Goal: Task Accomplishment & Management: Manage account settings

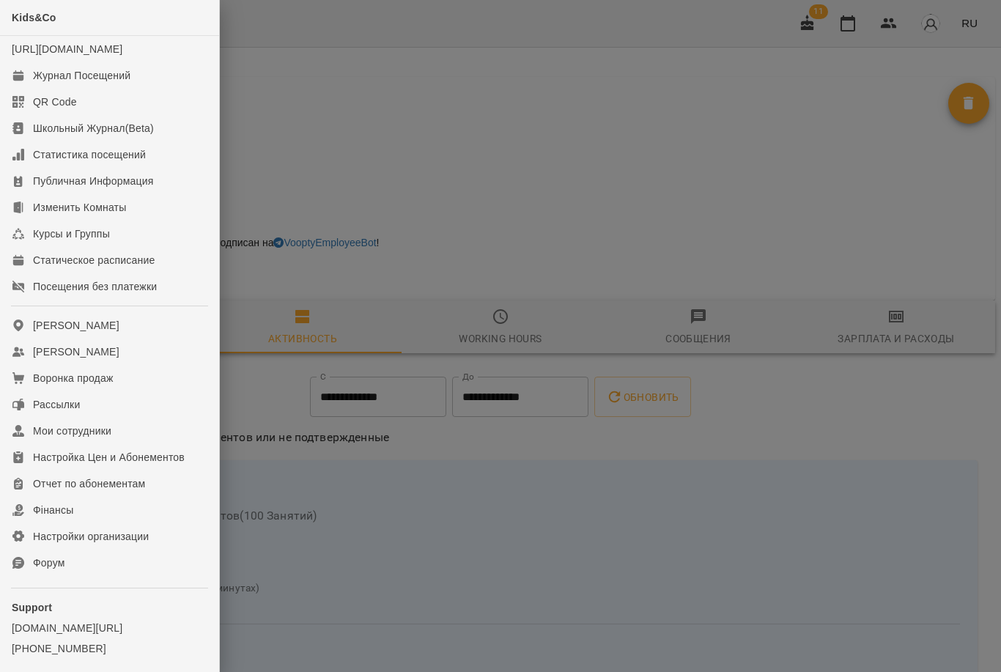
click at [286, 198] on div at bounding box center [500, 336] width 1001 height 672
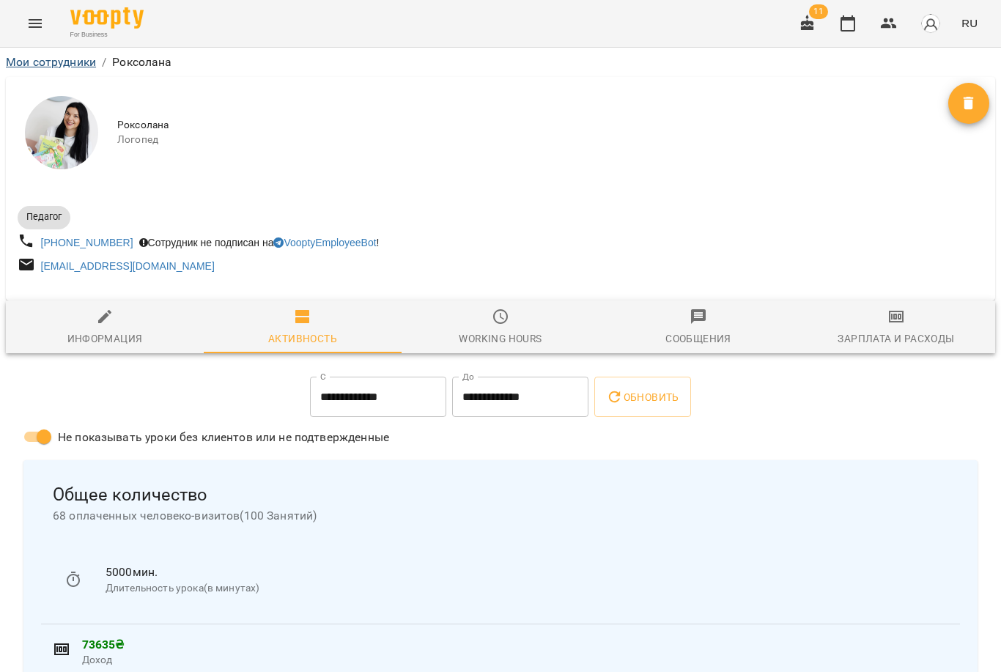
click at [34, 56] on link "Мои сотрудники" at bounding box center [51, 62] width 90 height 14
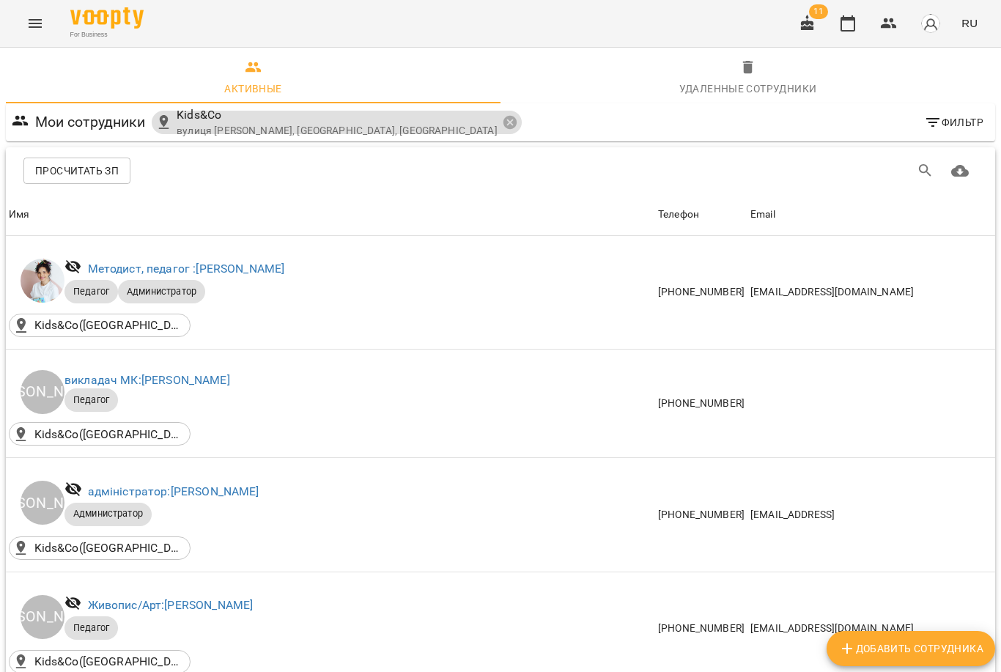
scroll to position [624, 0]
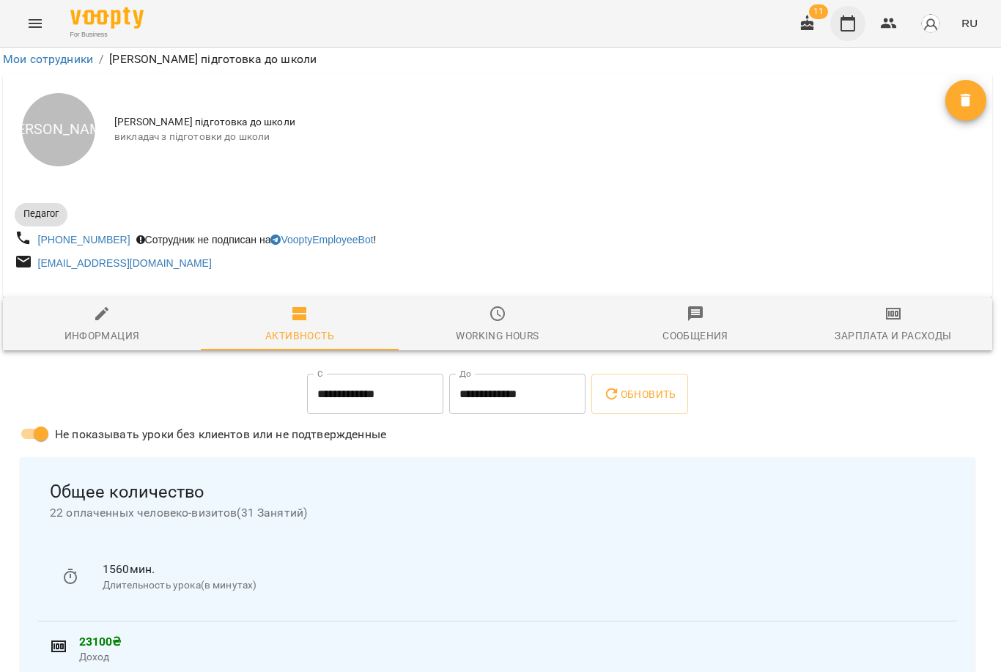
click at [846, 31] on icon "button" at bounding box center [848, 23] width 15 height 16
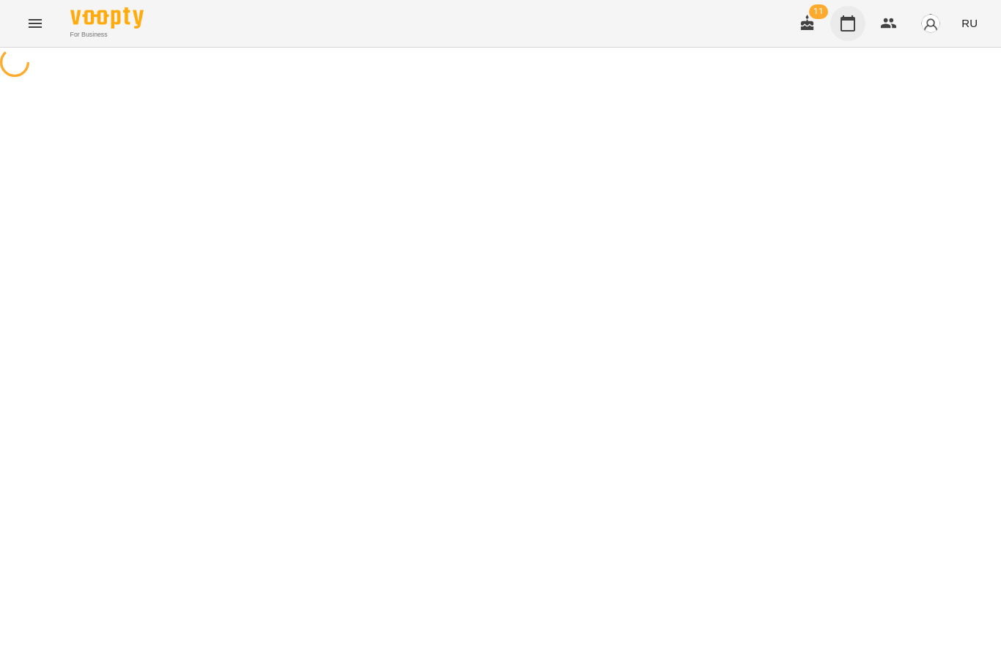
click at [846, 31] on icon "button" at bounding box center [848, 23] width 15 height 16
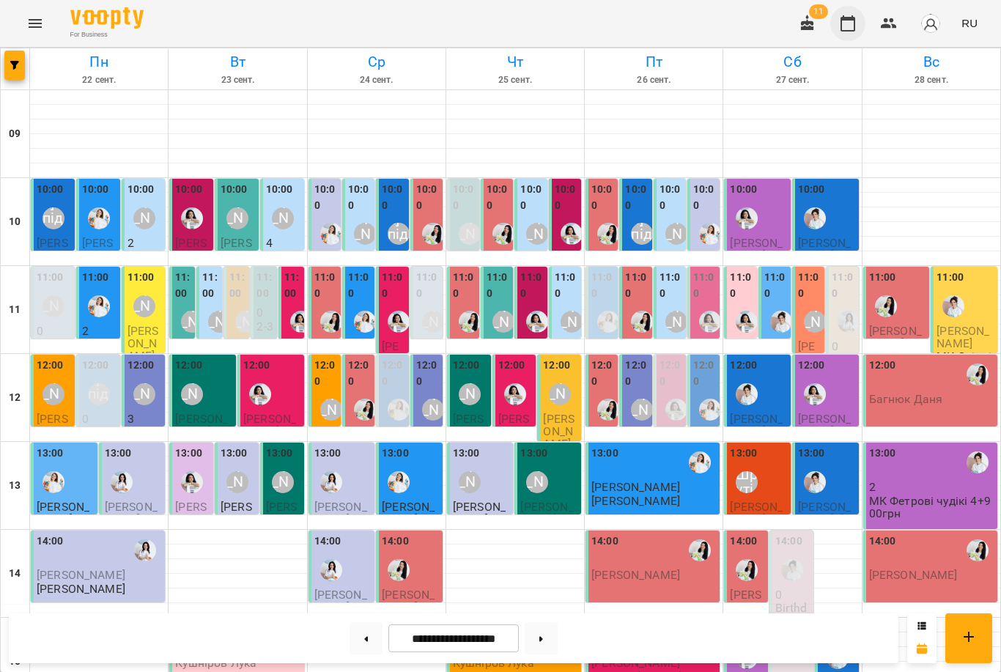
scroll to position [203, 0]
click at [752, 383] on img "Іванна" at bounding box center [747, 394] width 22 height 22
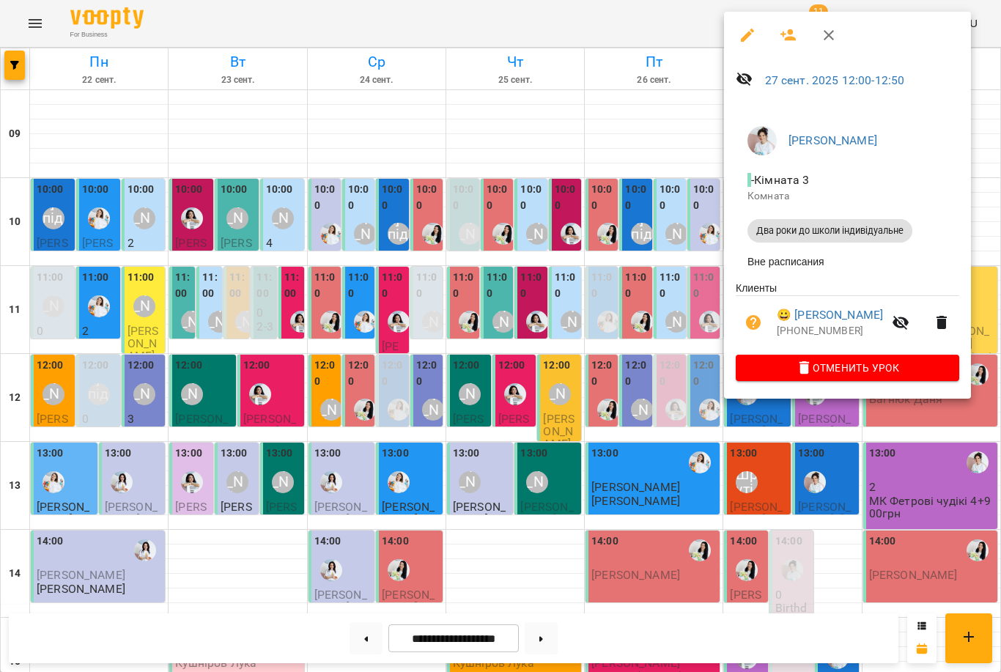
click at [210, 227] on div at bounding box center [500, 336] width 1001 height 672
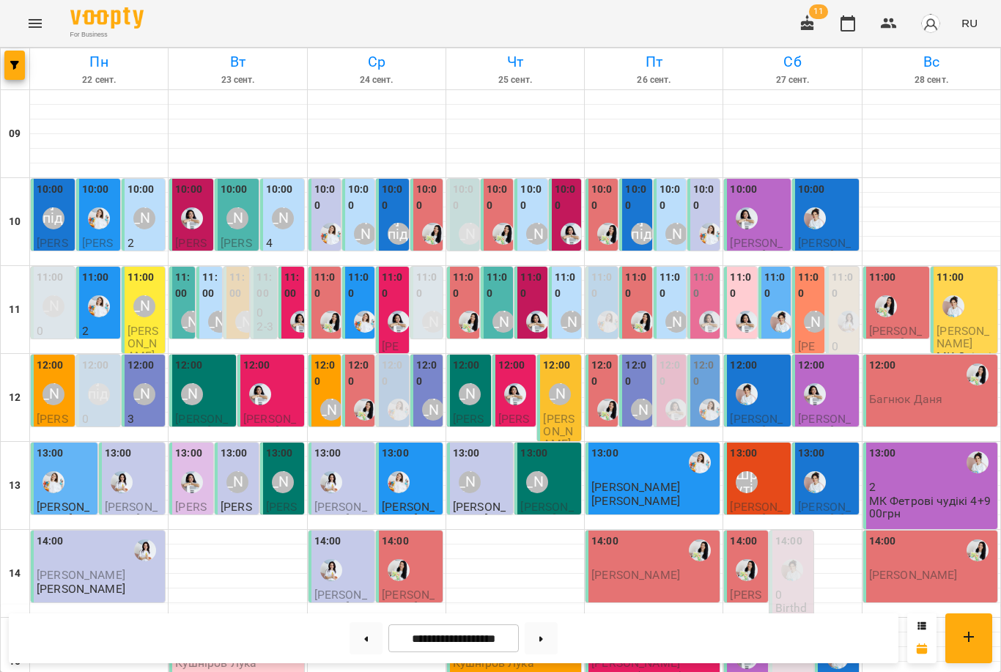
scroll to position [44, 0]
click at [781, 311] on img "Іванна" at bounding box center [781, 322] width 22 height 22
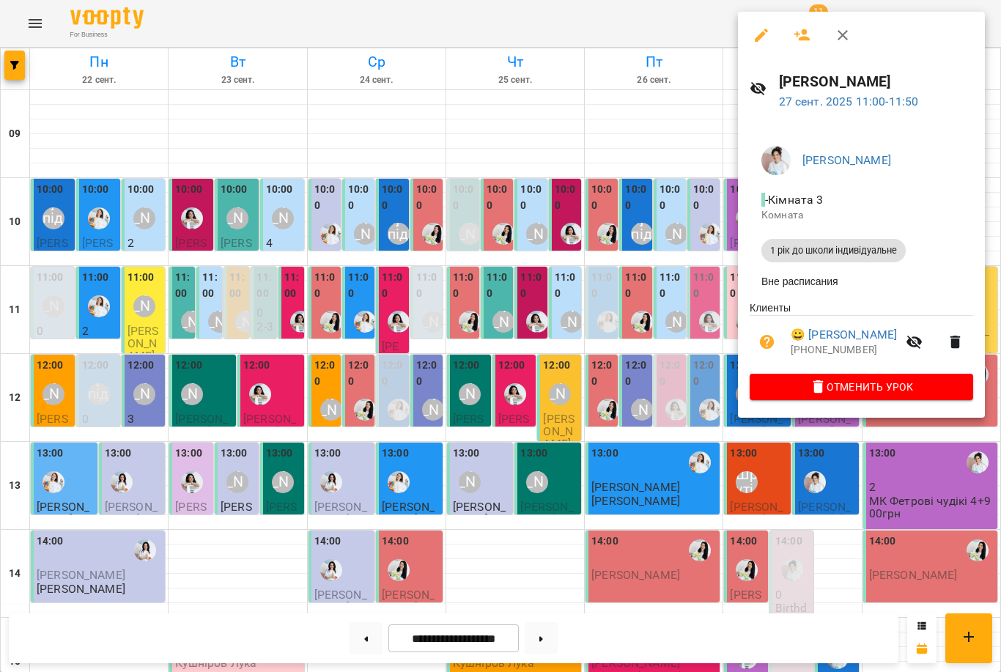
click at [720, 422] on div at bounding box center [500, 336] width 1001 height 672
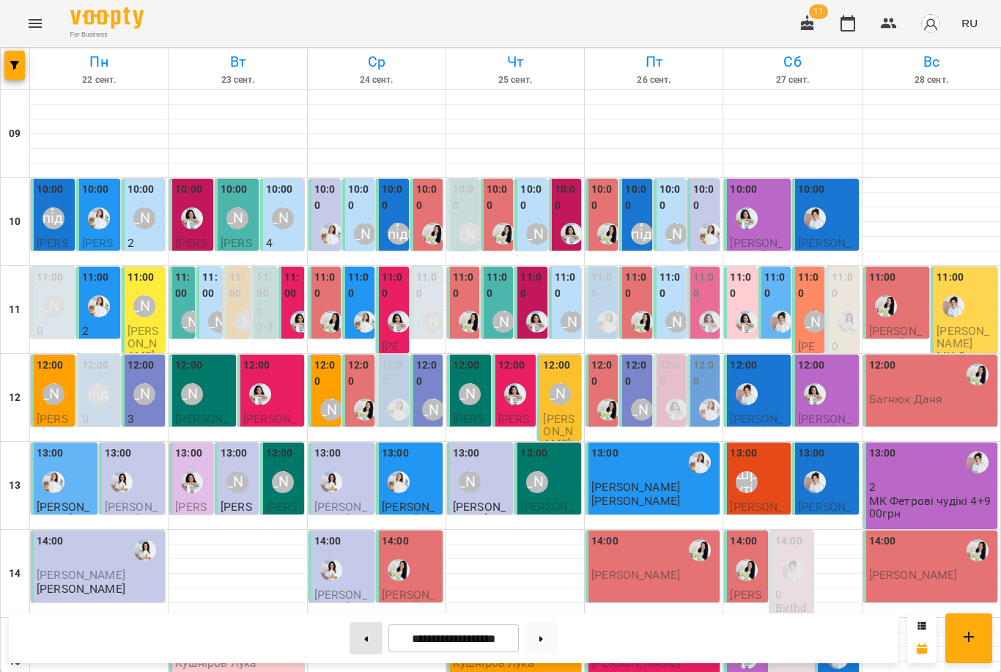
click at [378, 636] on button at bounding box center [366, 638] width 33 height 32
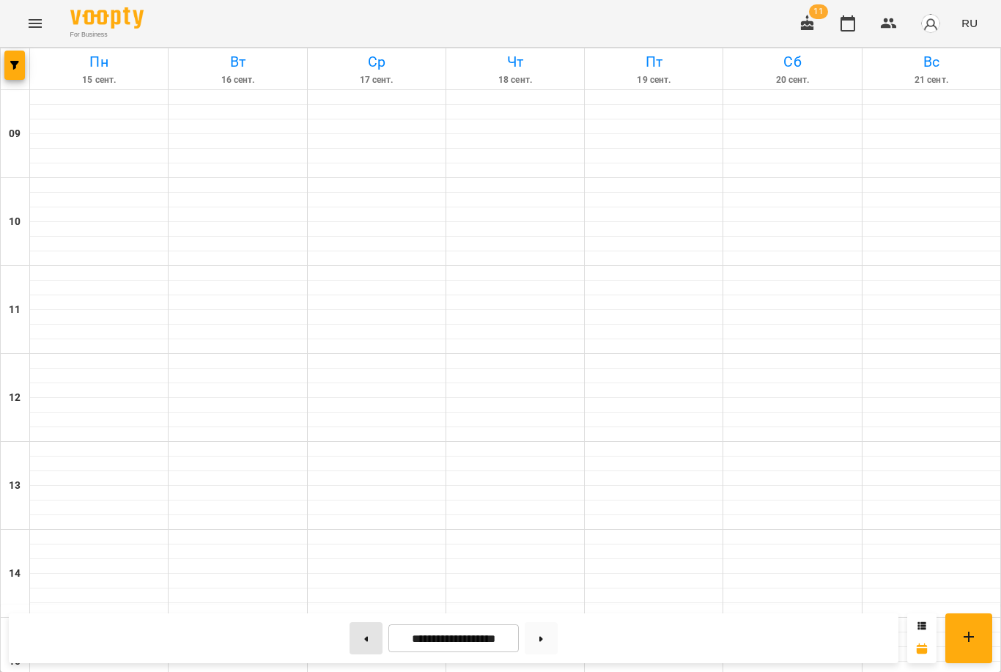
type input "**********"
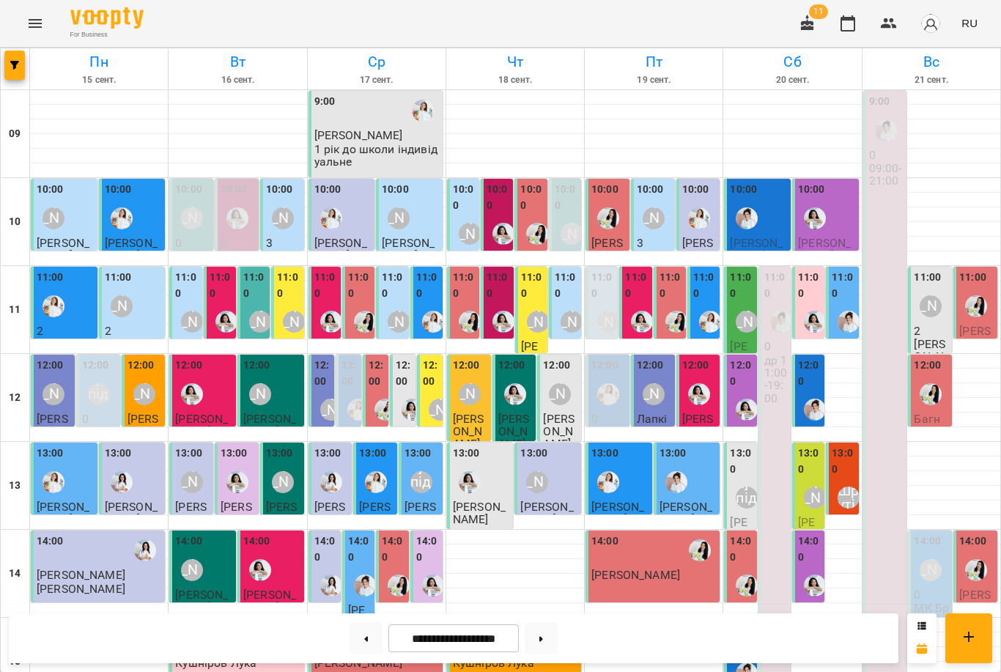
click at [737, 311] on div "[PERSON_NAME]" at bounding box center [747, 322] width 22 height 22
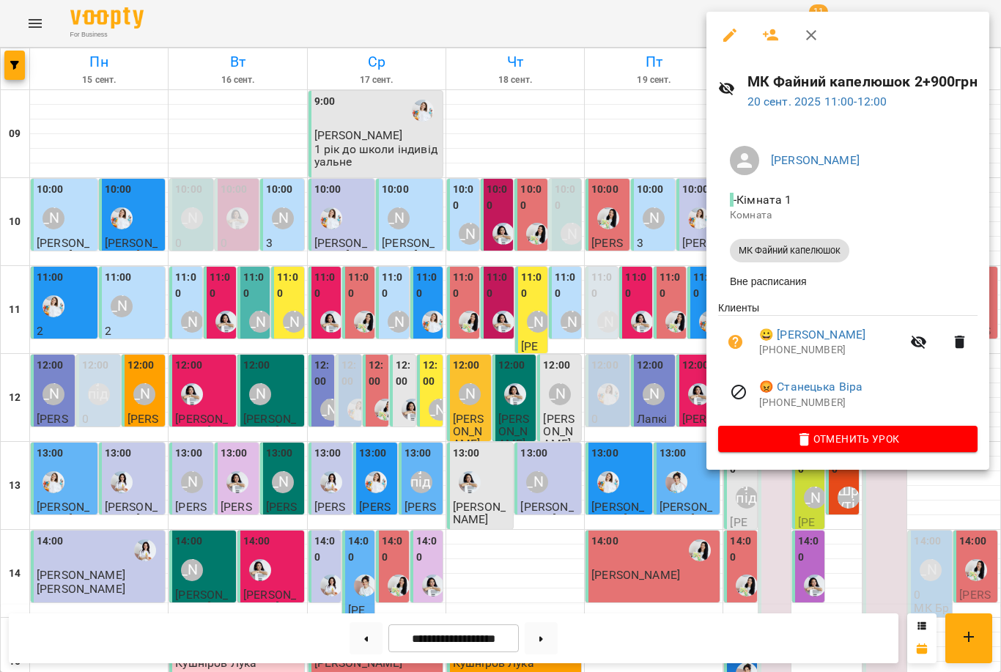
click at [765, 45] on button "button" at bounding box center [771, 35] width 35 height 35
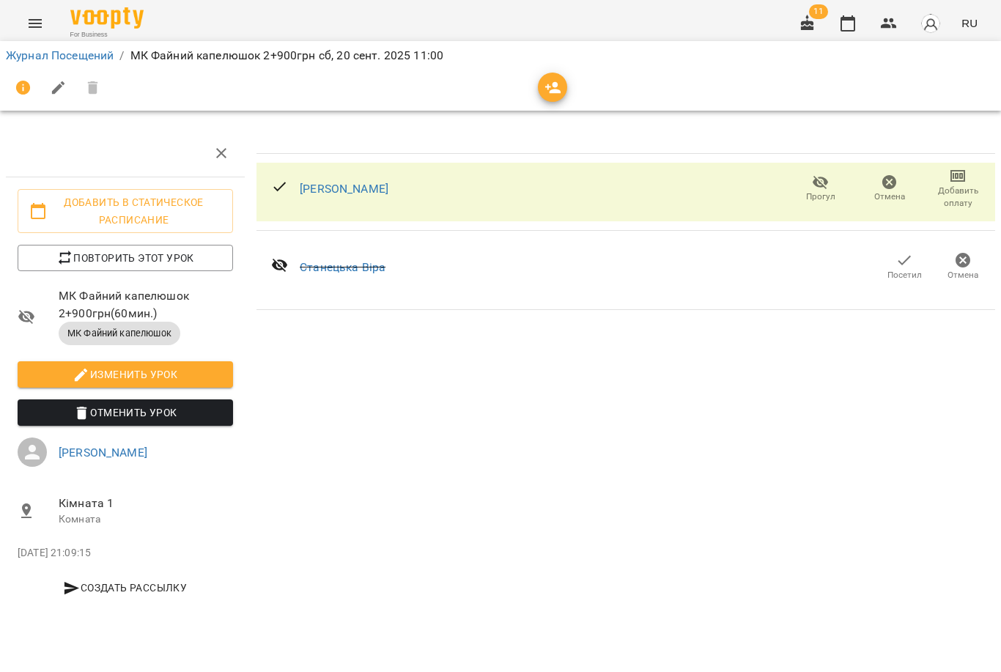
click at [550, 101] on button "button" at bounding box center [552, 87] width 29 height 29
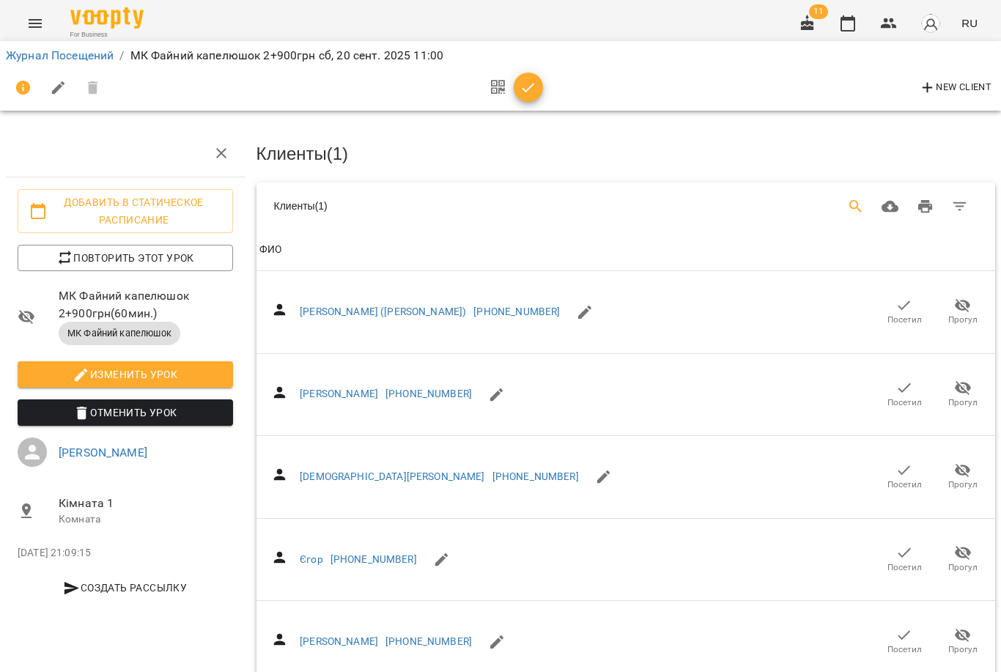
click at [846, 211] on button "Search" at bounding box center [856, 206] width 35 height 35
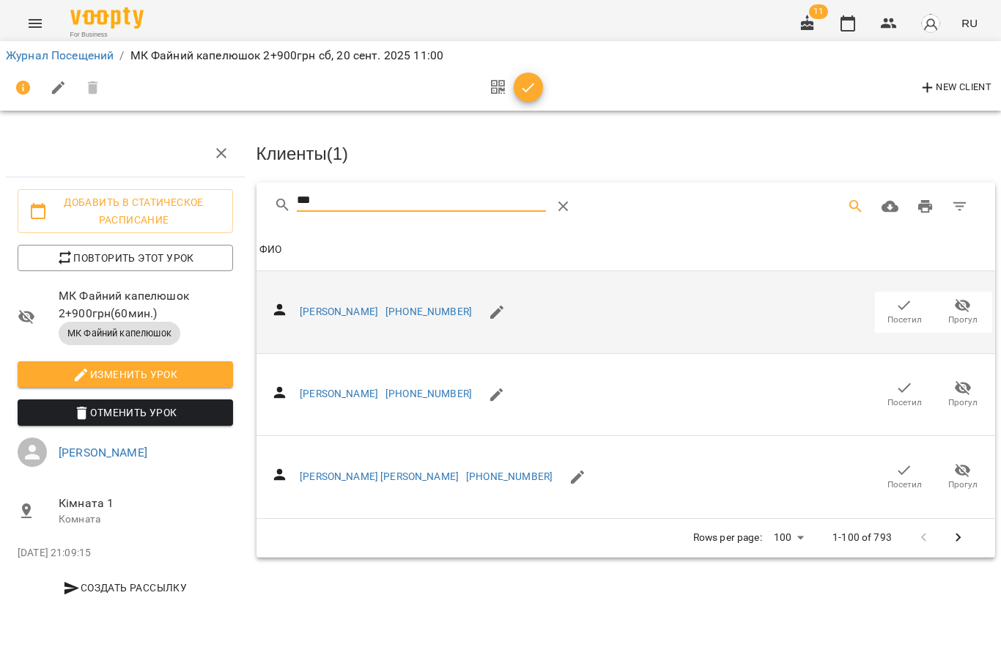
type input "***"
click at [896, 310] on icon "button" at bounding box center [905, 306] width 18 height 18
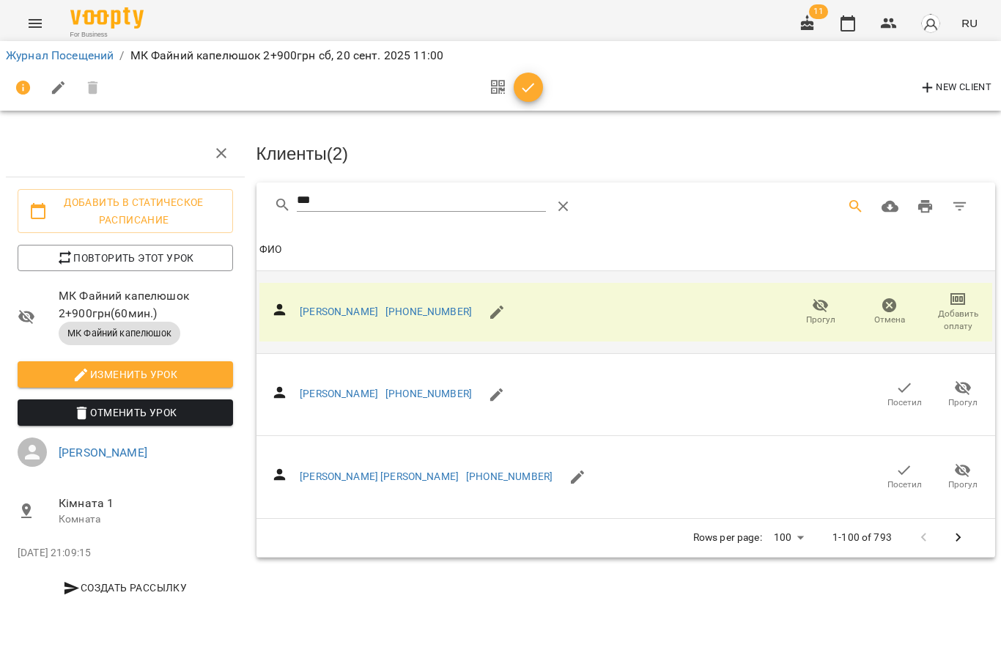
click at [533, 86] on icon "button" at bounding box center [529, 88] width 18 height 18
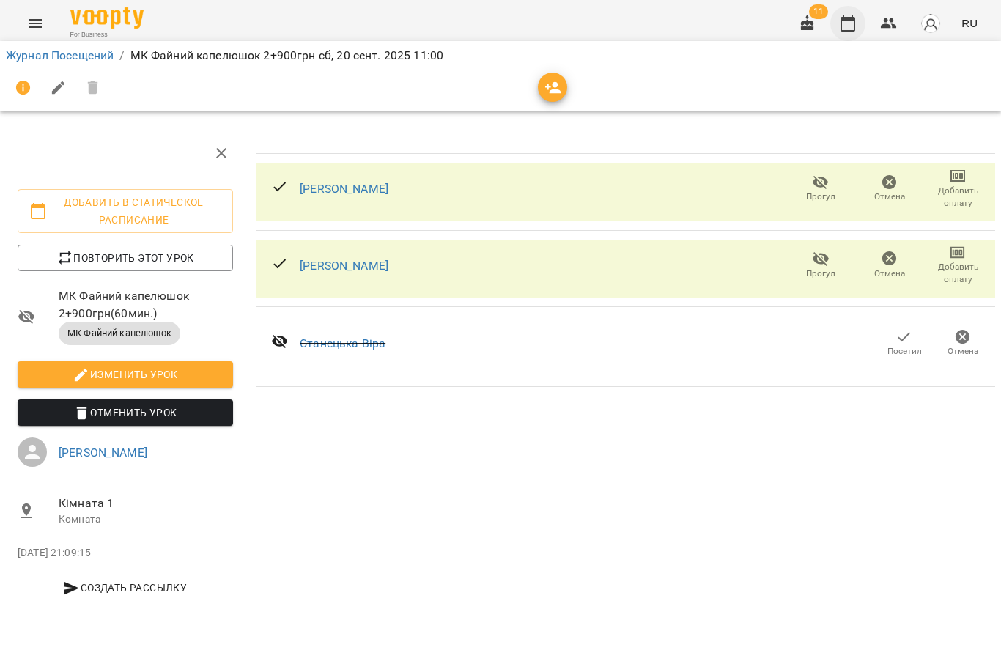
click at [857, 23] on icon "button" at bounding box center [848, 24] width 18 height 18
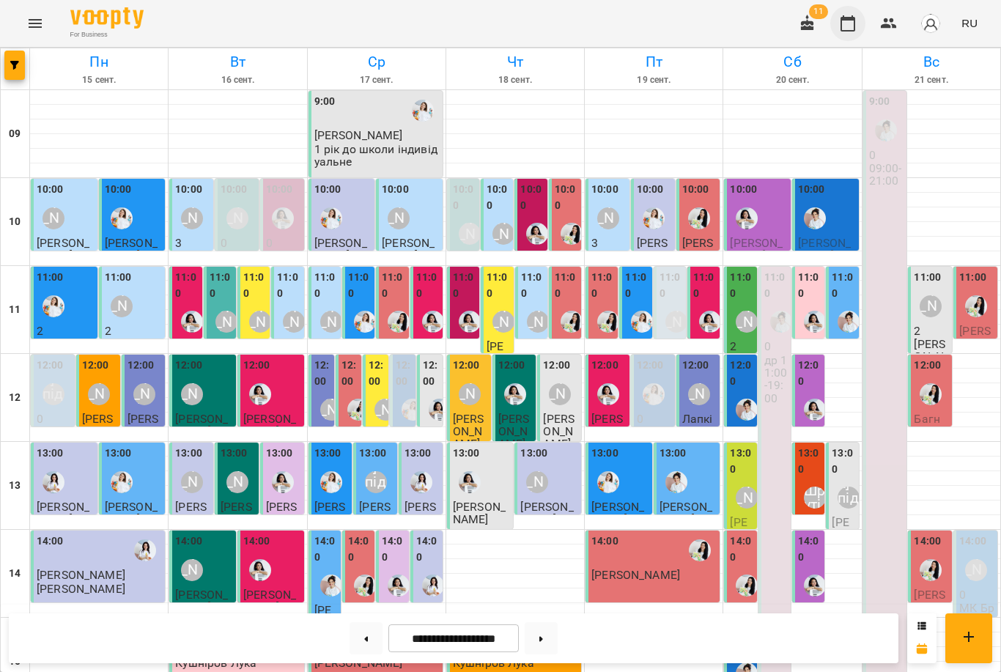
scroll to position [148, 0]
click at [759, 267] on div "11:00 0 др 11:00-19:00" at bounding box center [775, 618] width 32 height 702
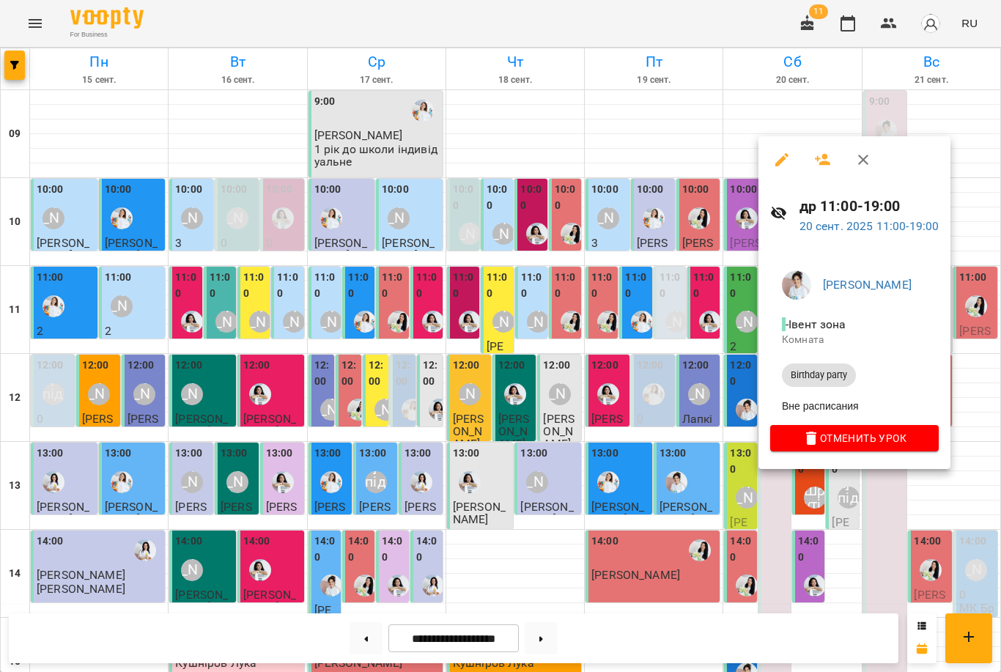
click at [739, 277] on div at bounding box center [500, 336] width 1001 height 672
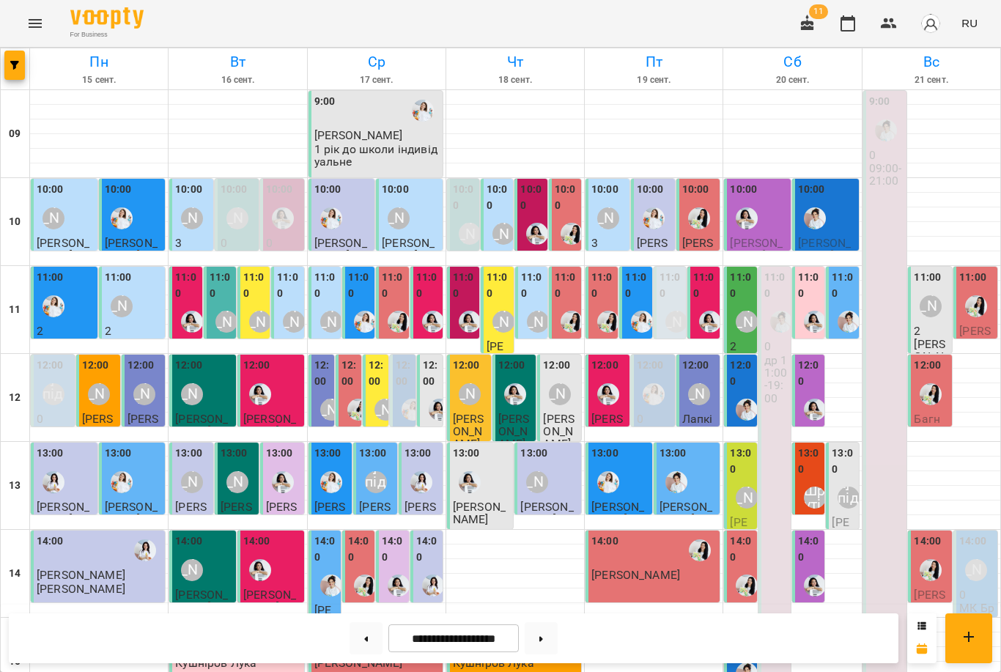
click at [737, 393] on div at bounding box center [747, 410] width 34 height 34
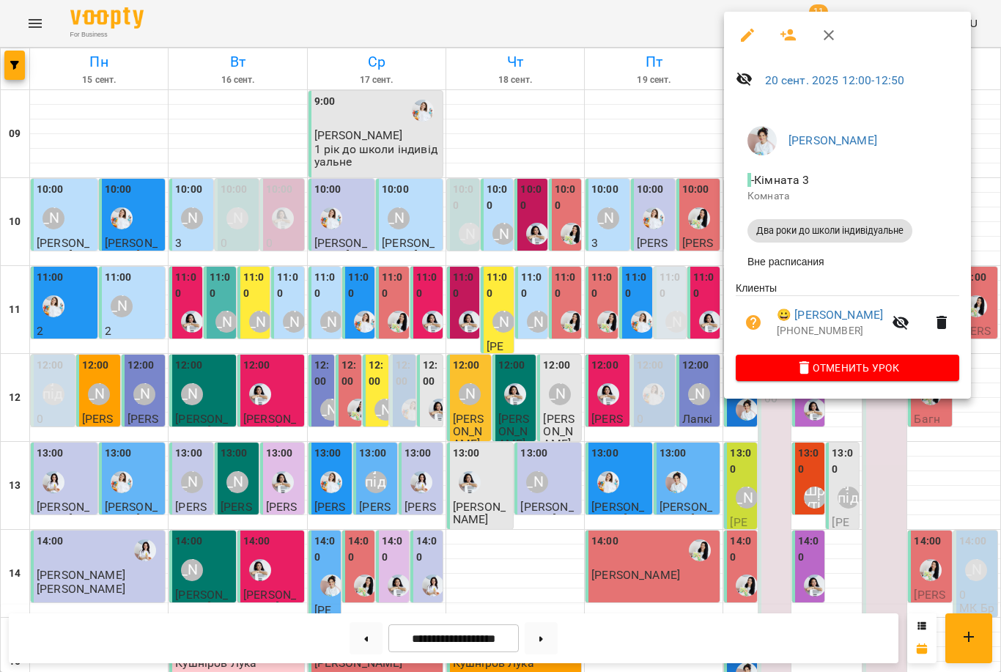
click at [636, 337] on div at bounding box center [500, 336] width 1001 height 672
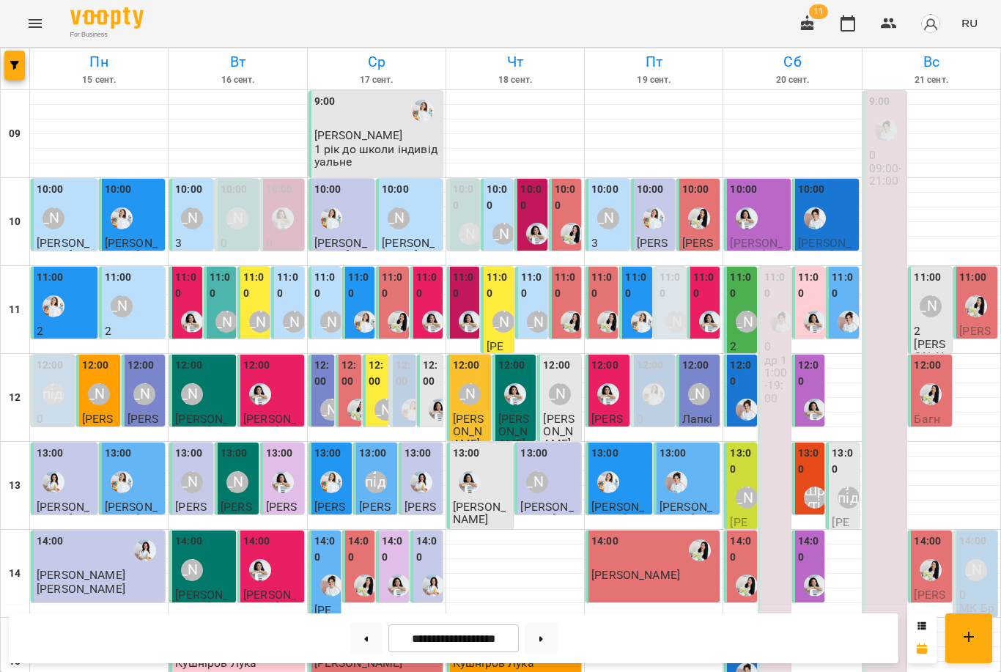
click at [736, 358] on label "12:00" at bounding box center [741, 374] width 23 height 32
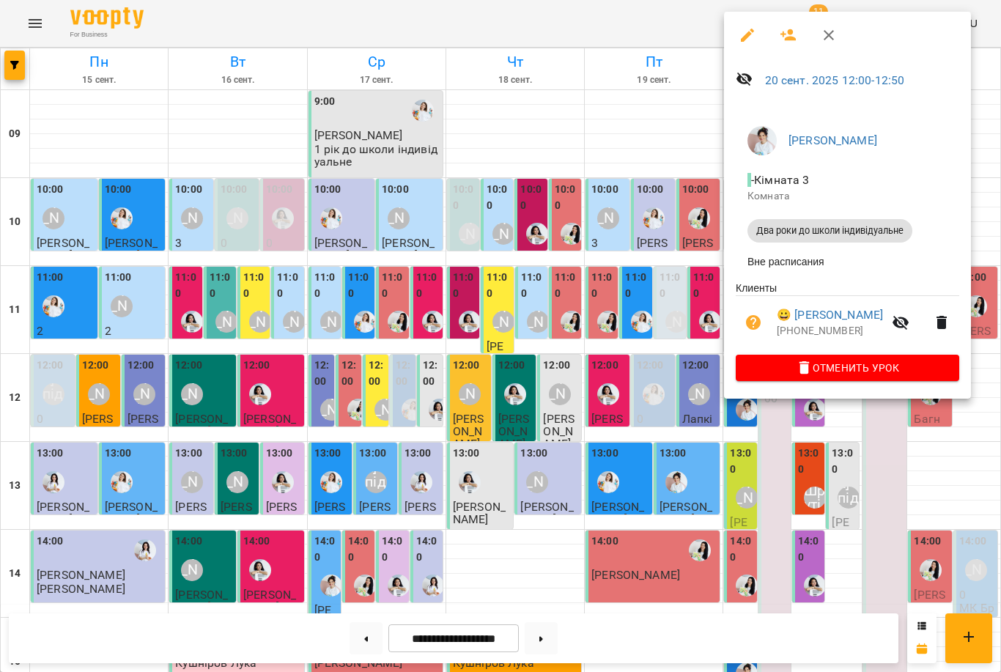
click at [661, 428] on div at bounding box center [500, 336] width 1001 height 672
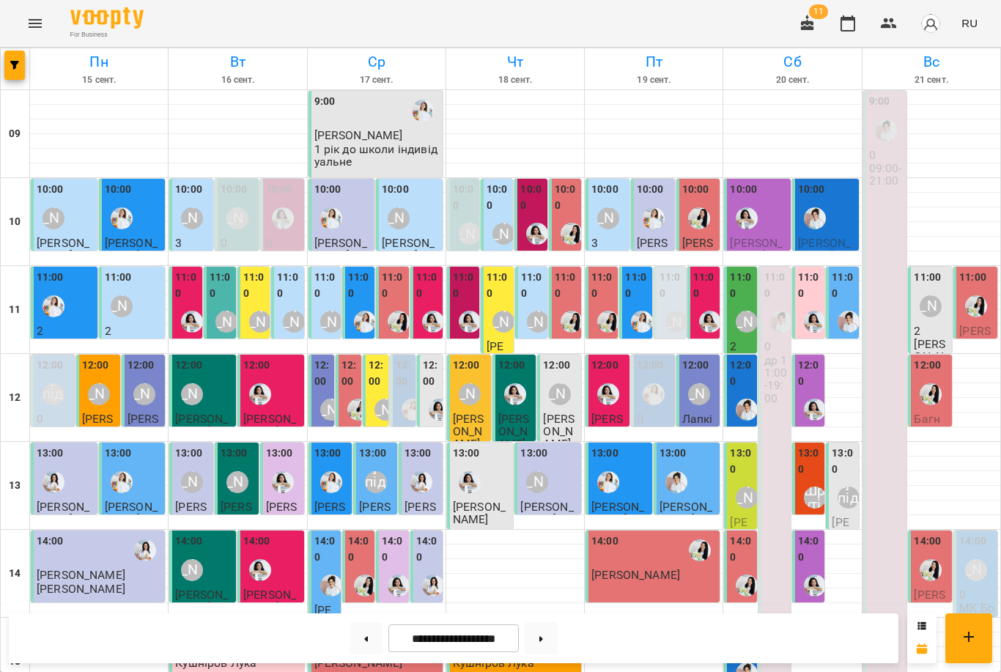
click at [833, 481] on div "[PERSON_NAME] підготовка до школи" at bounding box center [849, 498] width 34 height 34
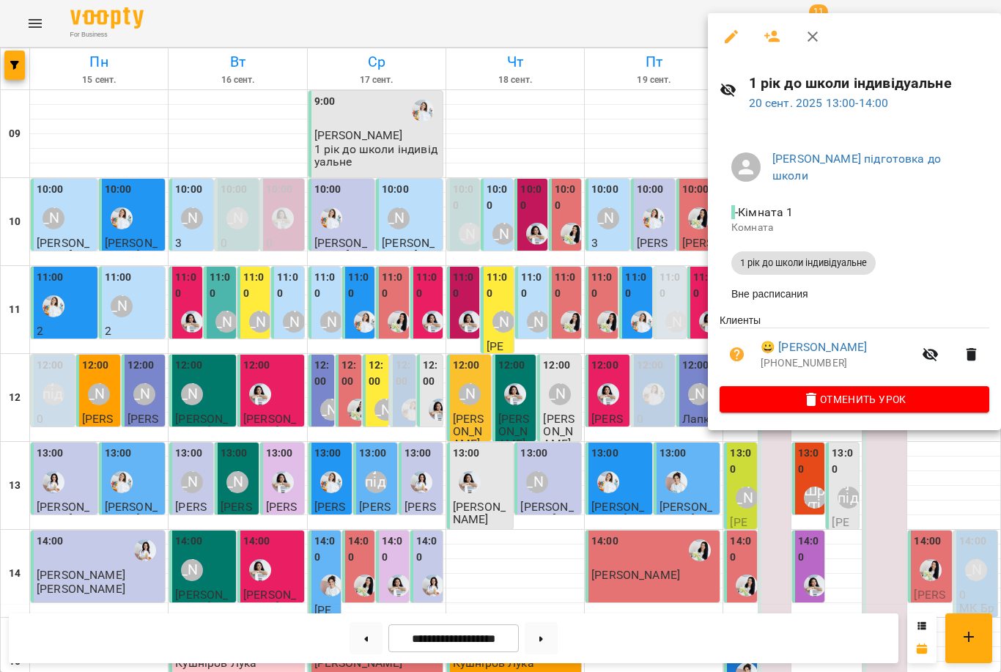
click at [642, 438] on div at bounding box center [500, 336] width 1001 height 672
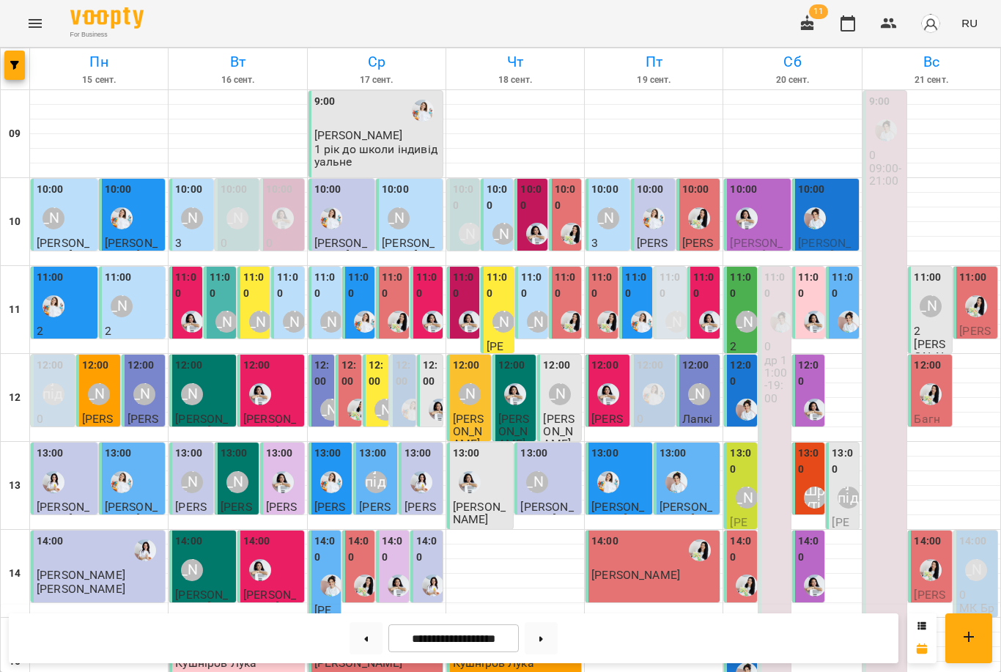
scroll to position [274, 0]
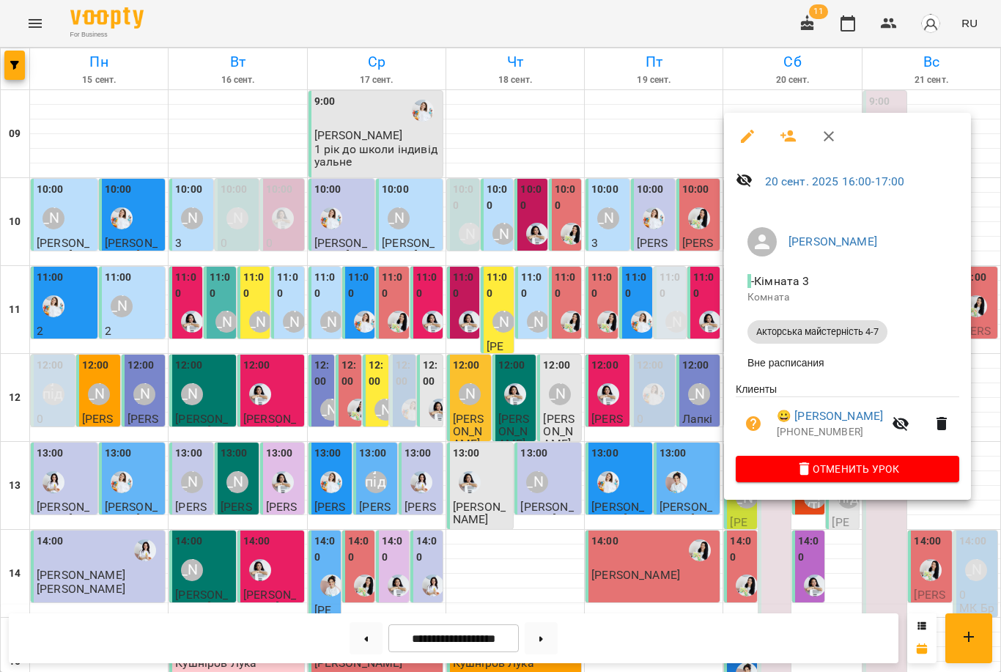
click at [766, 564] on div at bounding box center [500, 336] width 1001 height 672
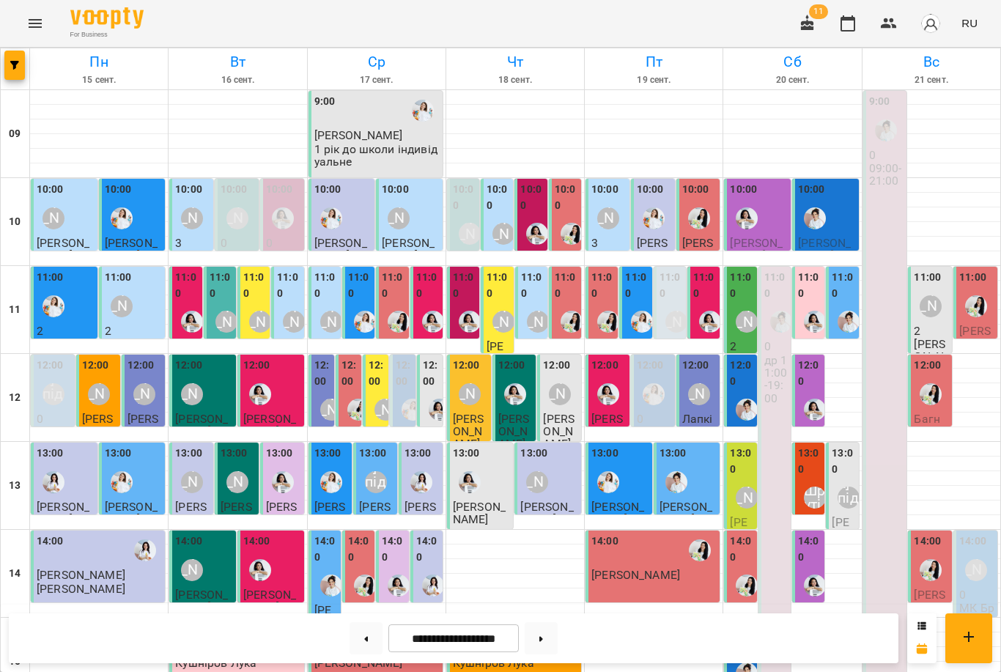
click at [559, 625] on div at bounding box center [541, 638] width 45 height 32
click at [552, 635] on button at bounding box center [541, 638] width 33 height 32
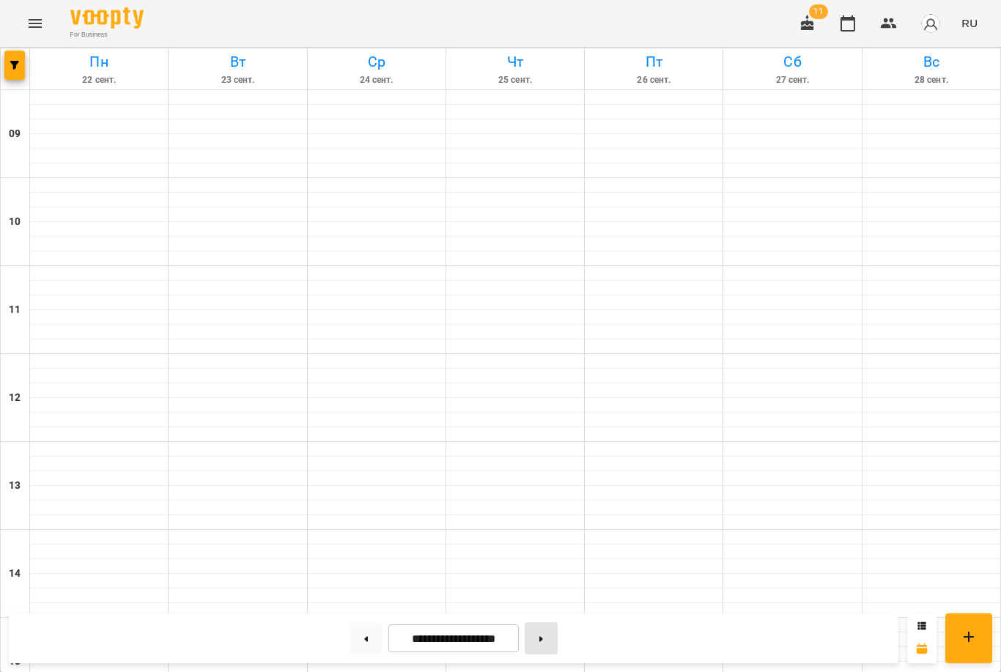
type input "**********"
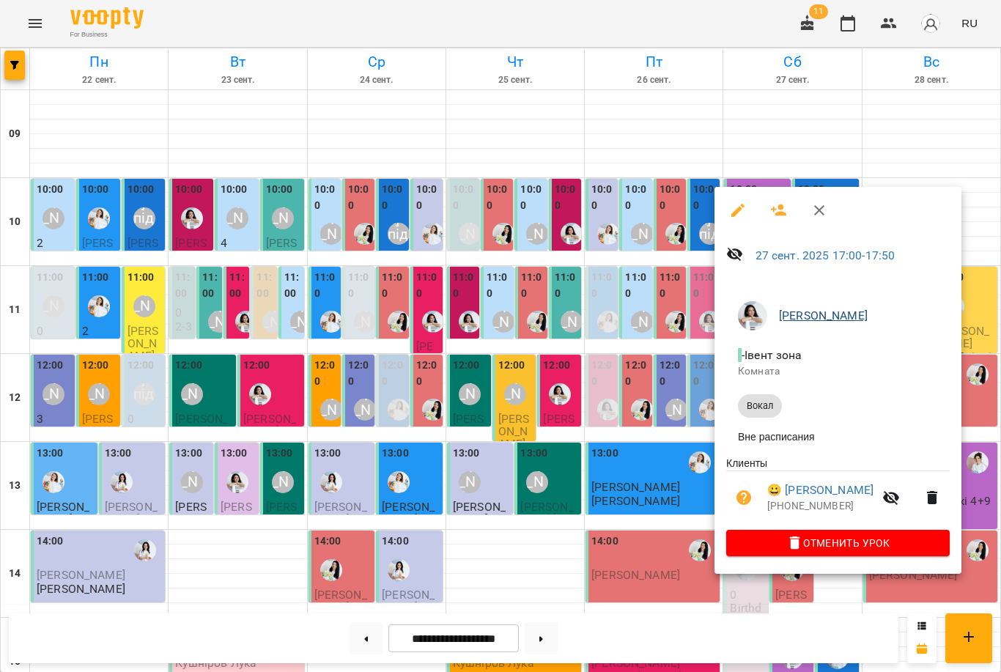
click at [809, 316] on link "[PERSON_NAME]" at bounding box center [823, 316] width 89 height 14
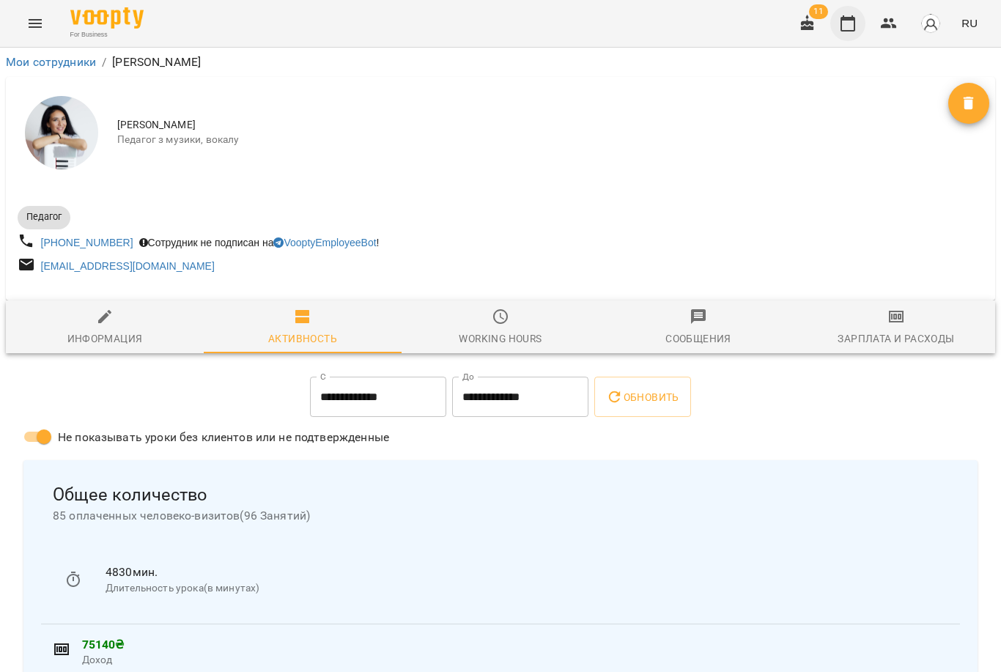
click at [855, 16] on icon "button" at bounding box center [848, 23] width 15 height 16
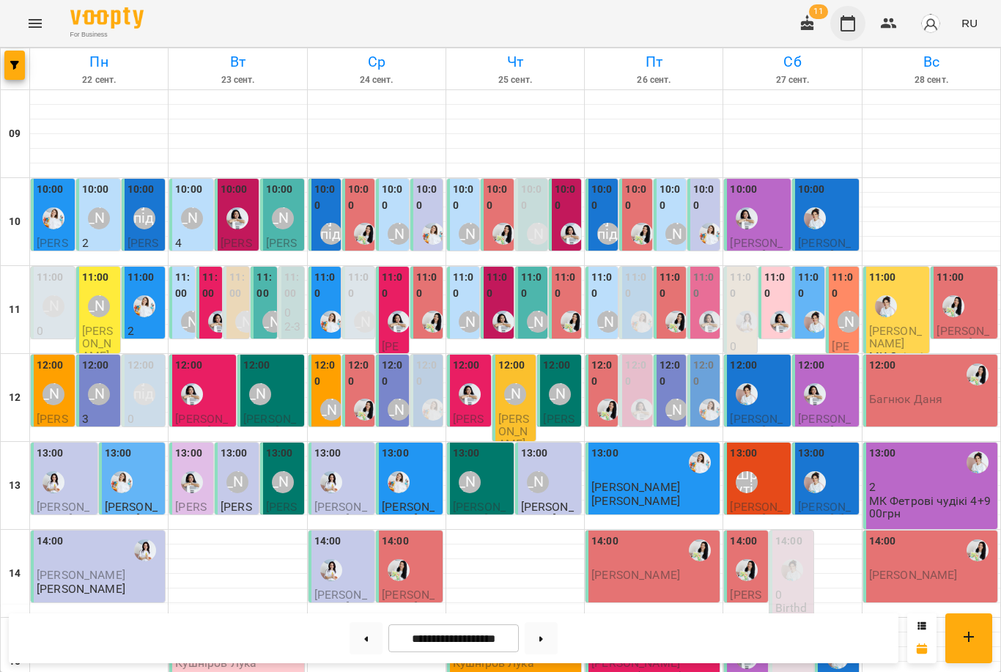
scroll to position [260, 0]
click at [360, 633] on button at bounding box center [366, 638] width 33 height 32
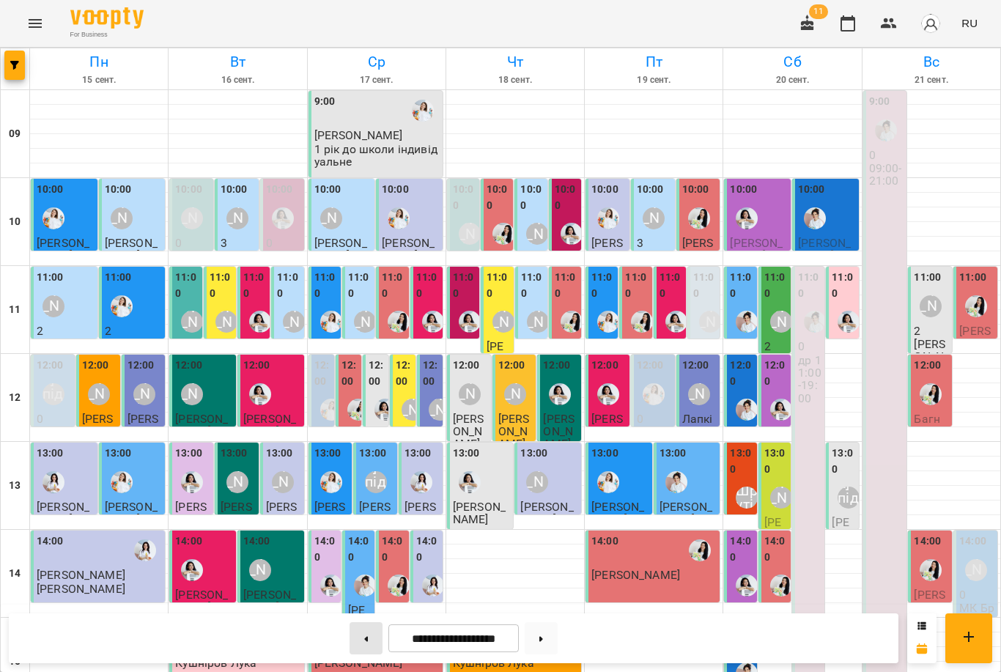
scroll to position [158, 0]
click at [781, 311] on div "[PERSON_NAME]" at bounding box center [781, 322] width 22 height 22
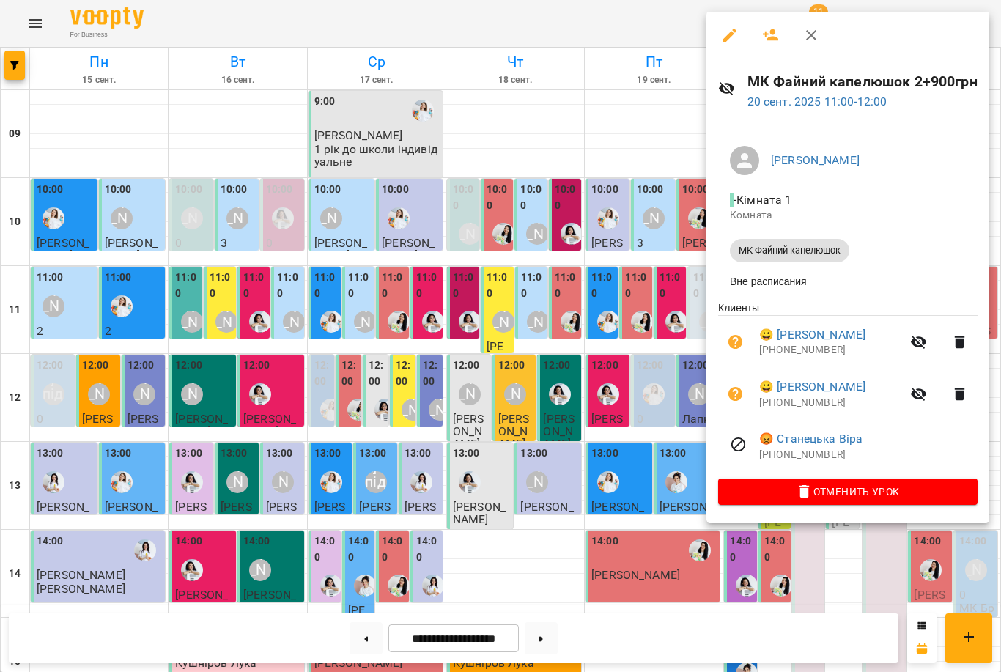
click at [624, 390] on div at bounding box center [500, 336] width 1001 height 672
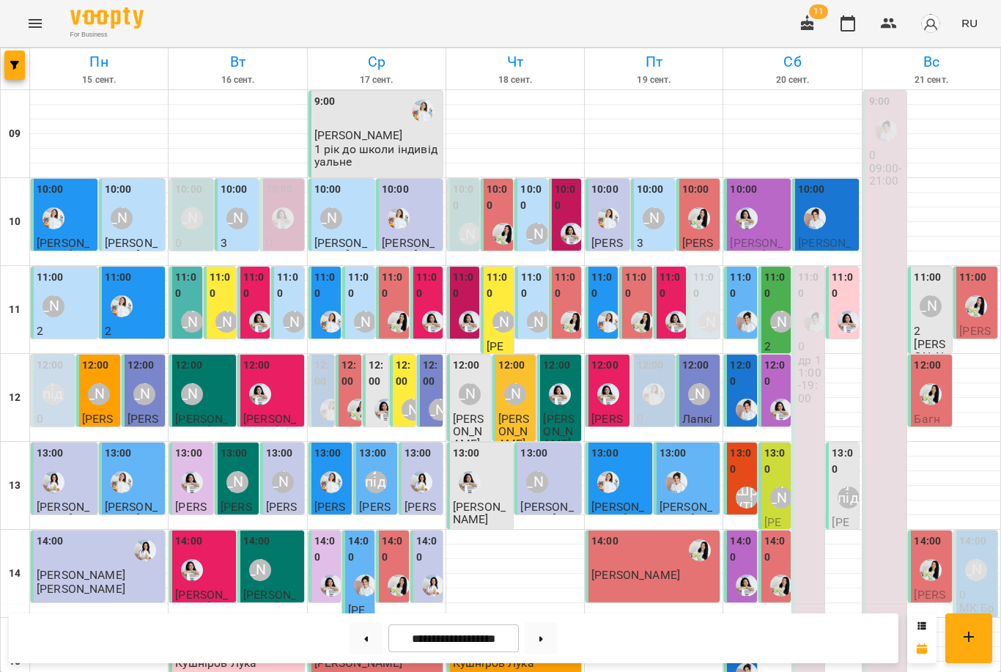
scroll to position [357, 0]
click at [748, 575] on img "Анна Білан" at bounding box center [747, 586] width 22 height 22
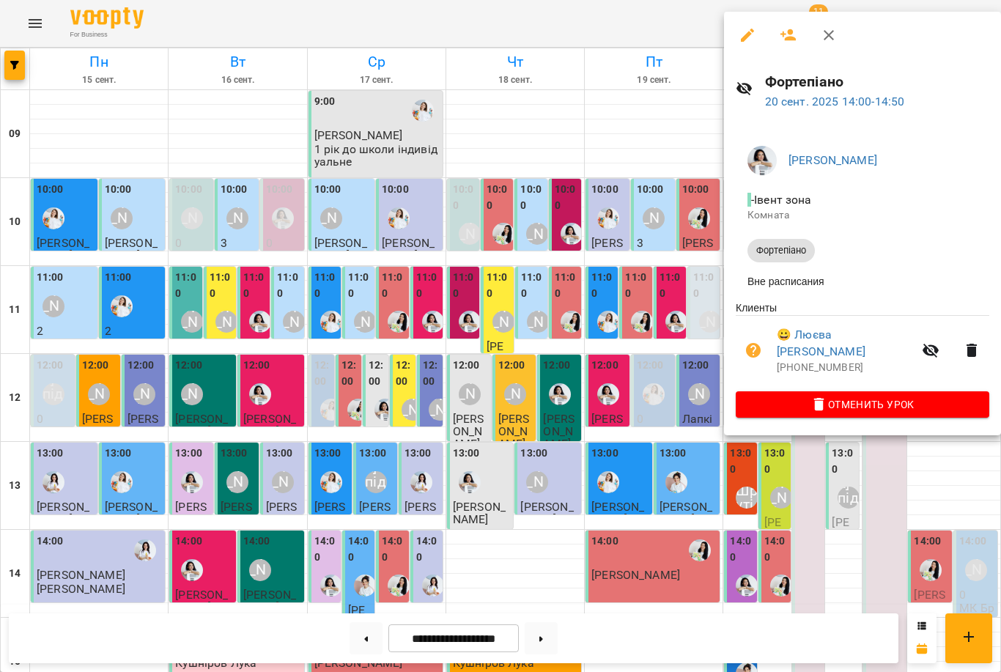
click at [786, 474] on div at bounding box center [500, 336] width 1001 height 672
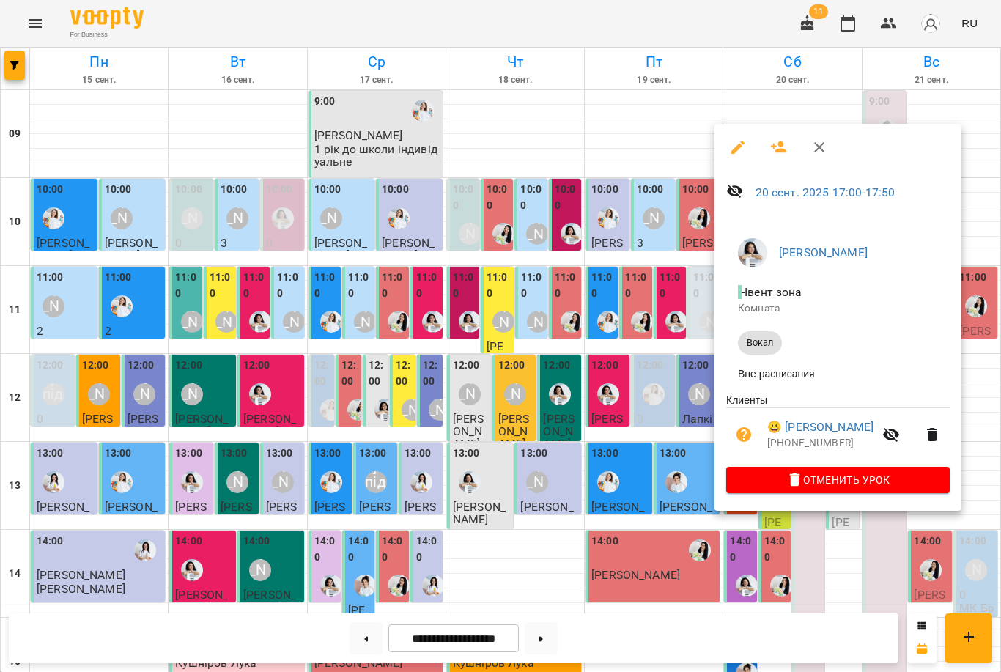
click at [682, 382] on div at bounding box center [500, 336] width 1001 height 672
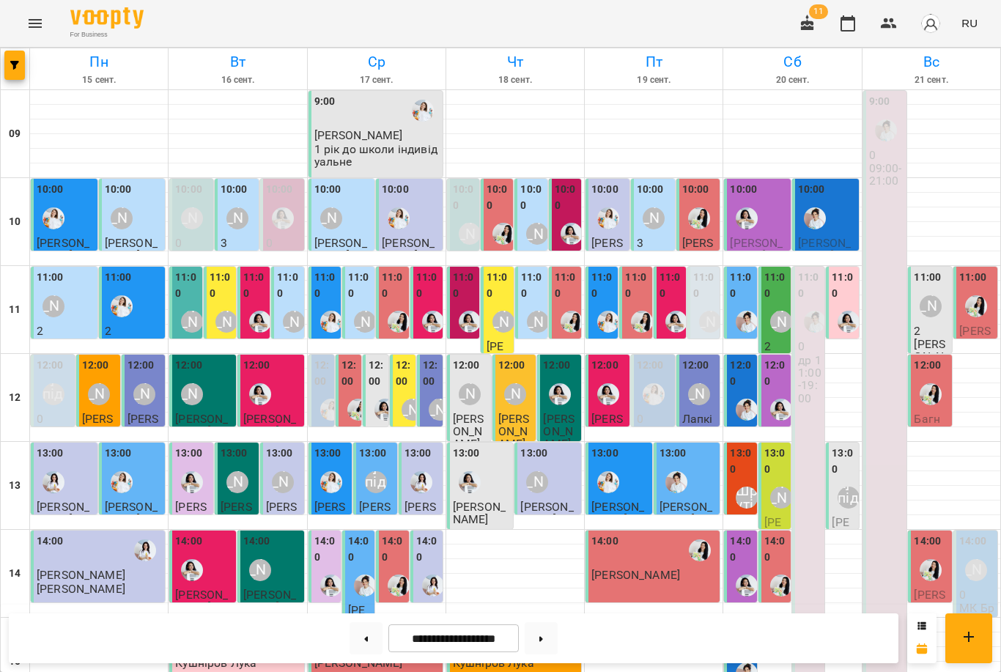
click at [732, 657] on div at bounding box center [747, 674] width 34 height 34
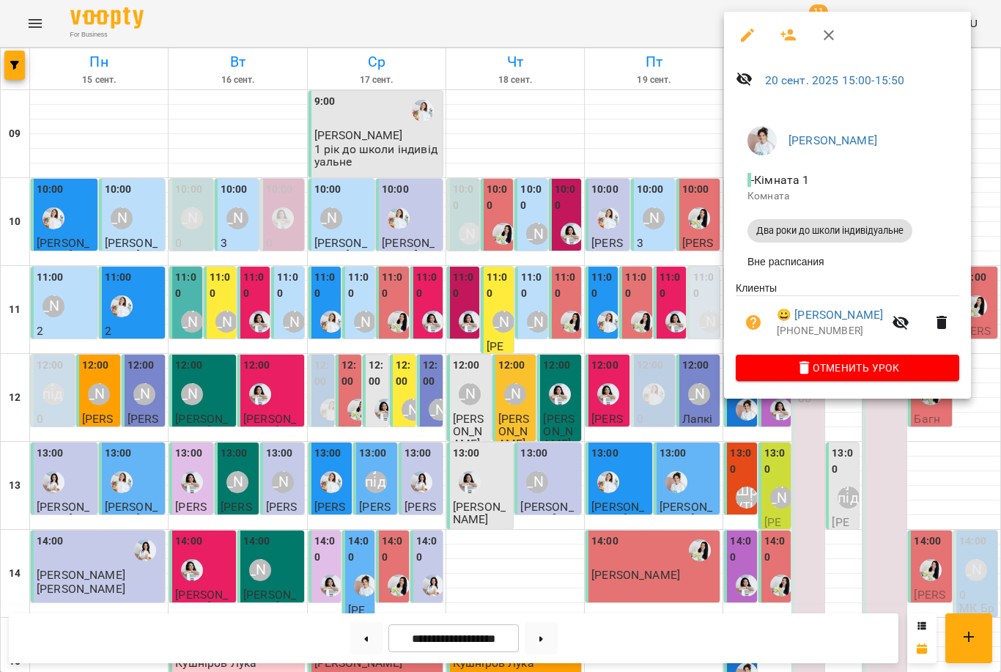
click at [686, 398] on div at bounding box center [500, 336] width 1001 height 672
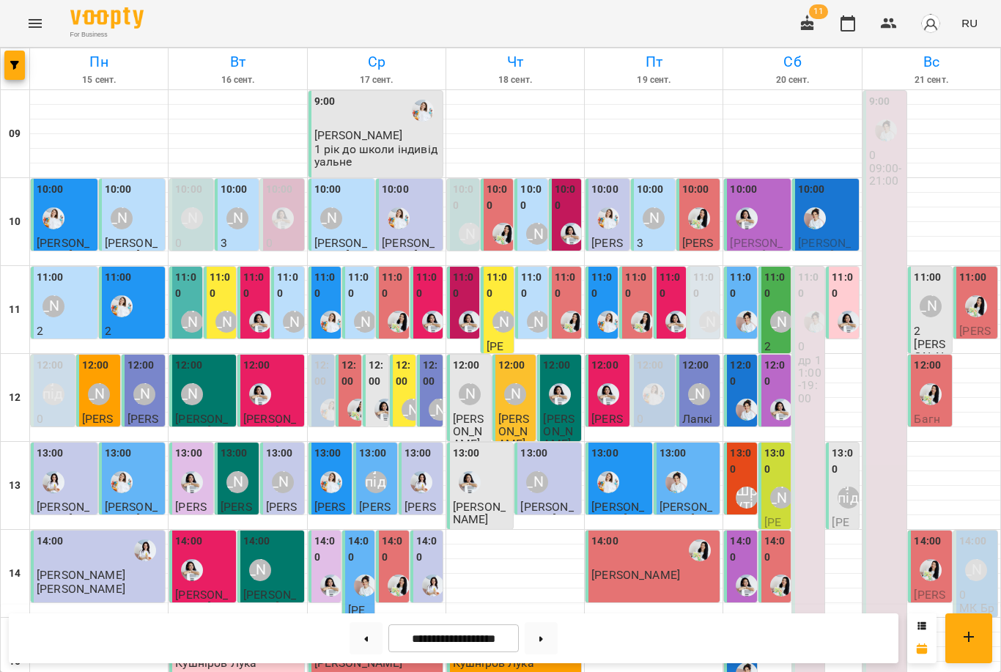
scroll to position [110, 0]
click at [548, 633] on button at bounding box center [541, 638] width 33 height 32
type input "**********"
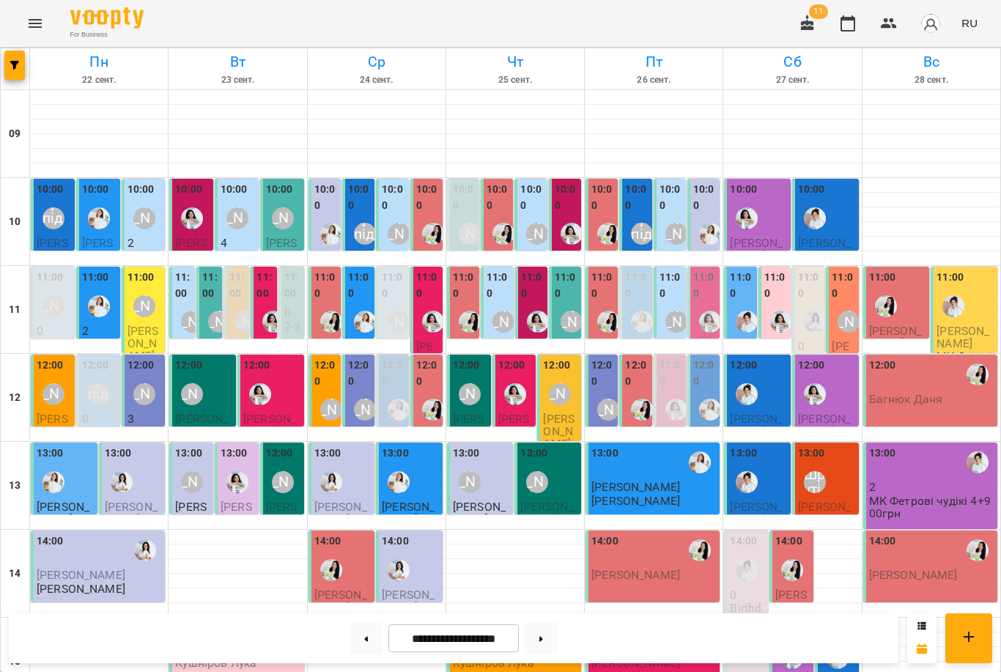
click at [109, 295] on img "Юлія Масющенко" at bounding box center [99, 306] width 22 height 22
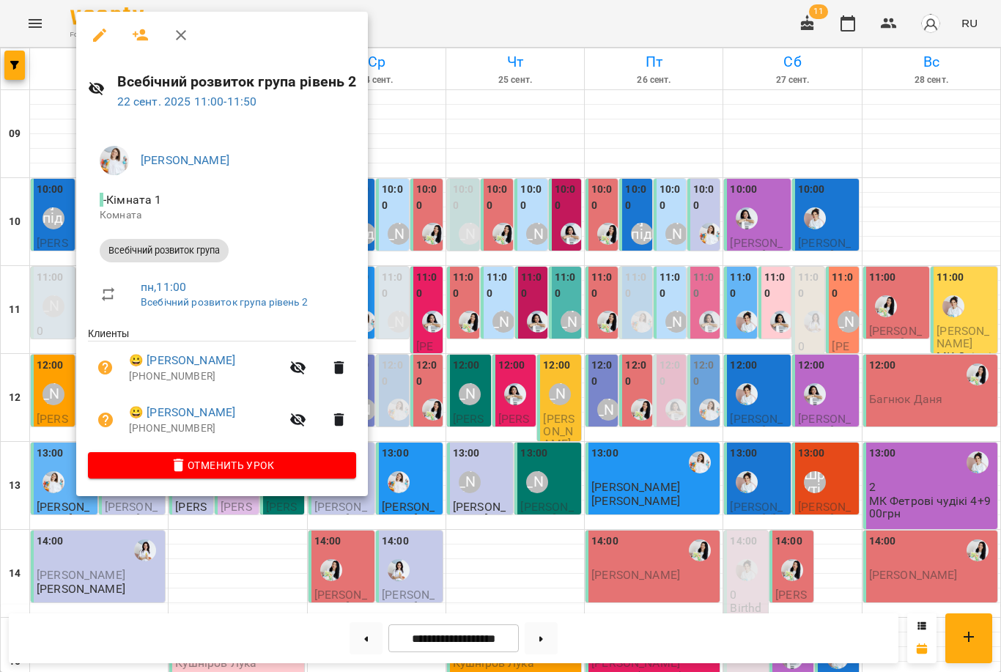
click at [457, 305] on div at bounding box center [500, 336] width 1001 height 672
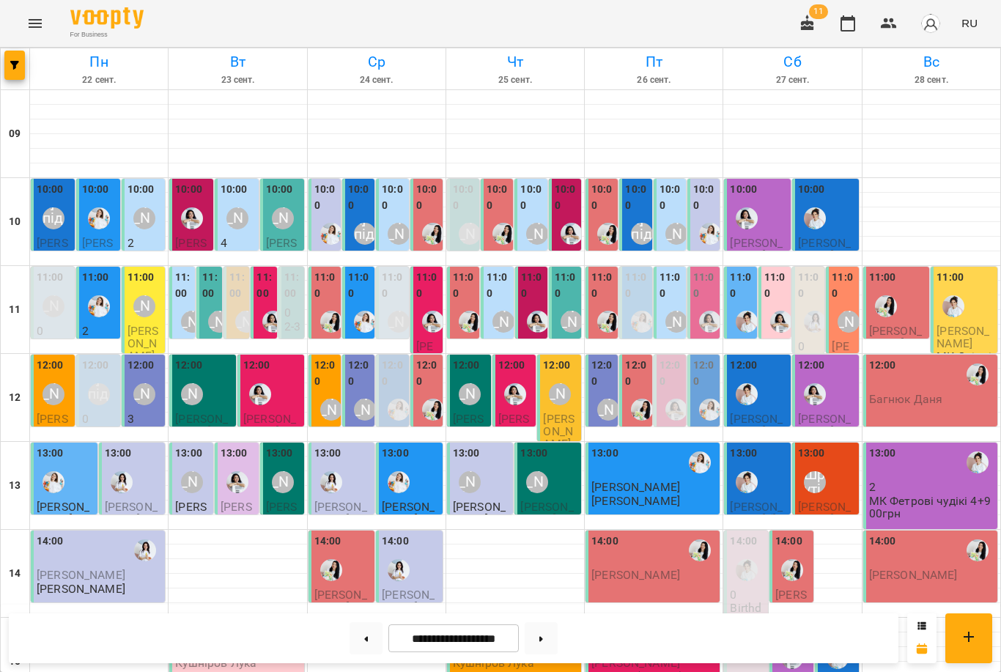
click at [362, 305] on div at bounding box center [365, 322] width 34 height 34
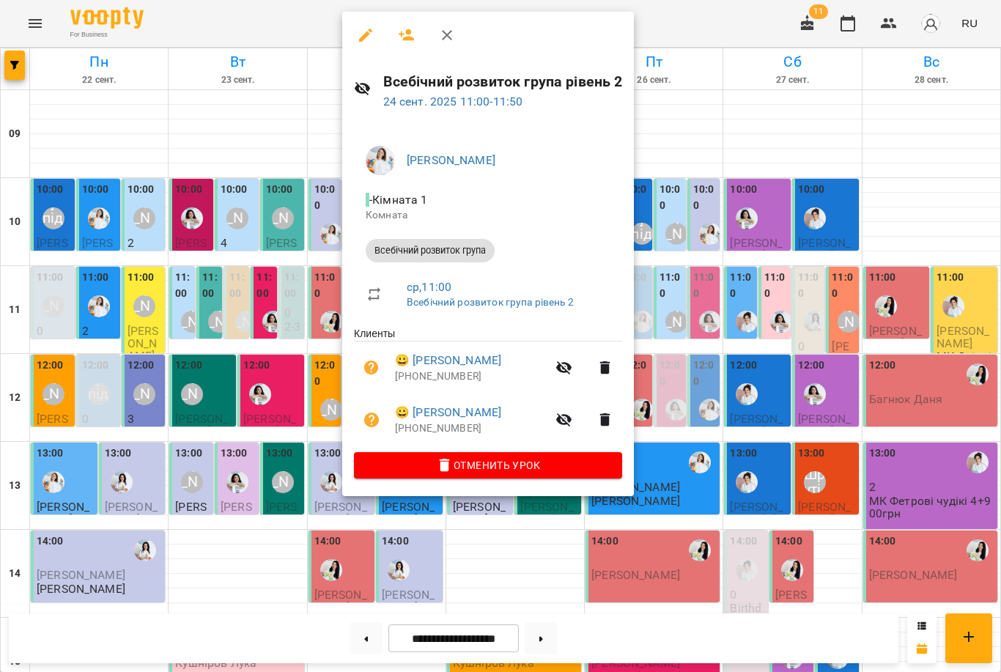
click at [268, 364] on div at bounding box center [500, 336] width 1001 height 672
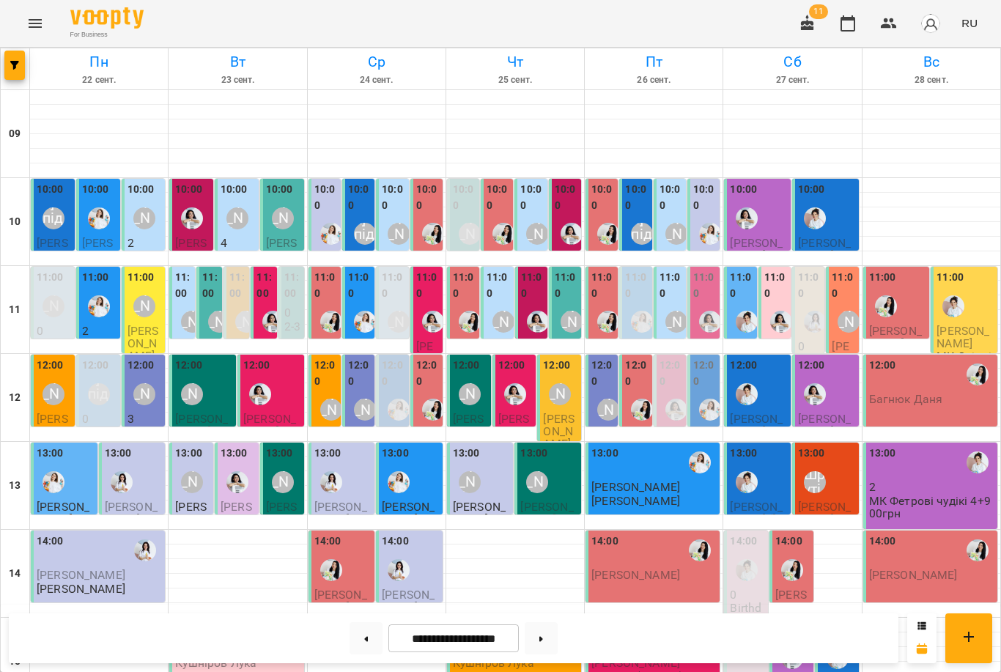
click at [633, 311] on img "Юлія Масющенко" at bounding box center [642, 322] width 22 height 22
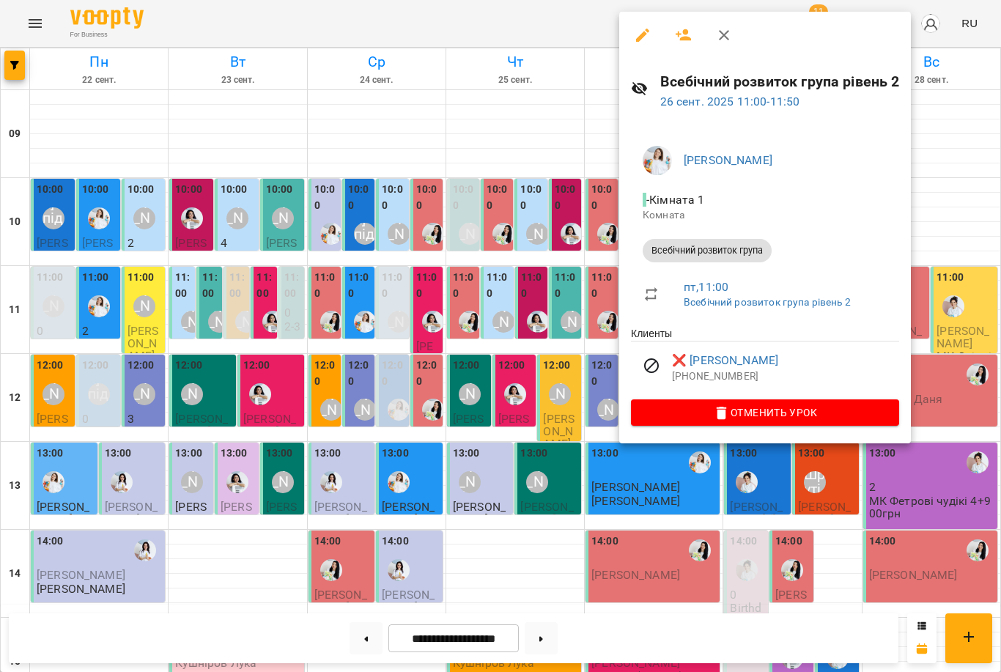
click at [405, 301] on div at bounding box center [500, 336] width 1001 height 672
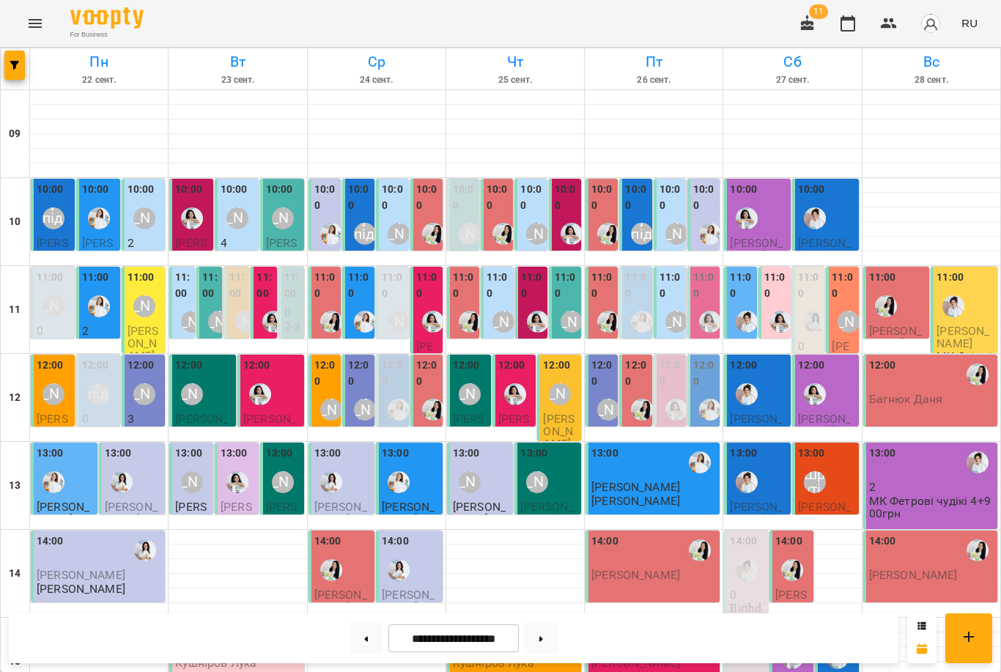
click at [270, 383] on img "Анна Білан" at bounding box center [260, 394] width 22 height 22
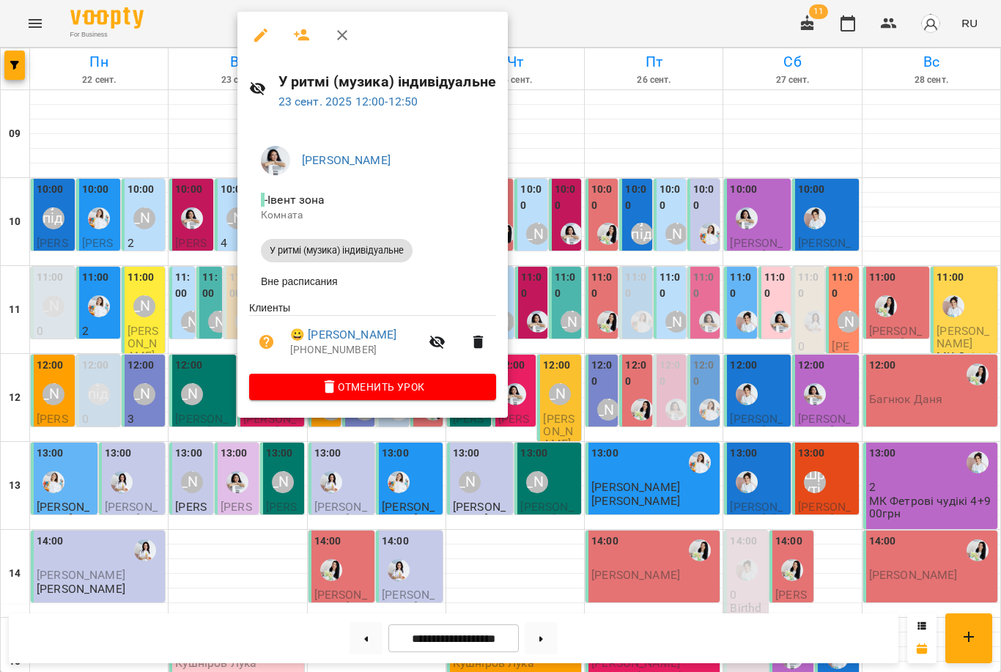
click at [195, 364] on div at bounding box center [500, 336] width 1001 height 672
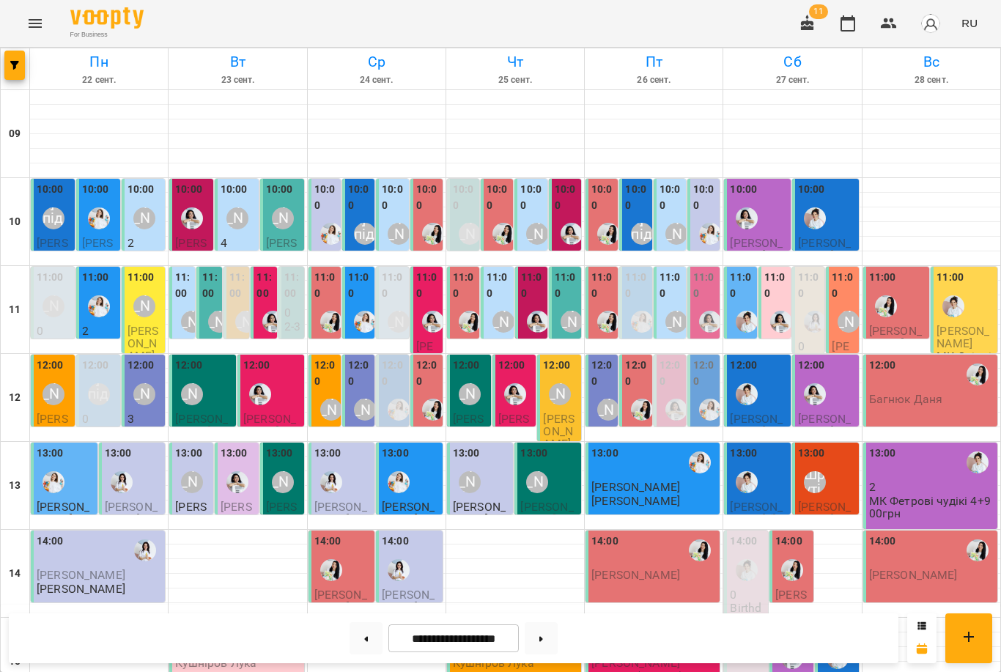
click at [507, 383] on img "Анна Білан" at bounding box center [515, 394] width 22 height 22
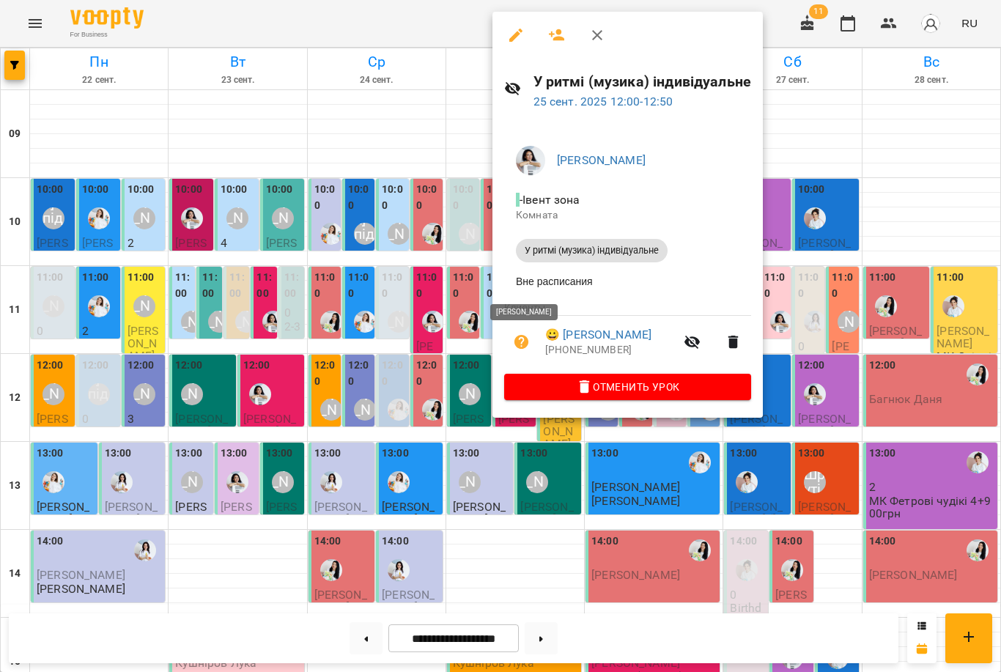
click at [276, 383] on div at bounding box center [500, 336] width 1001 height 672
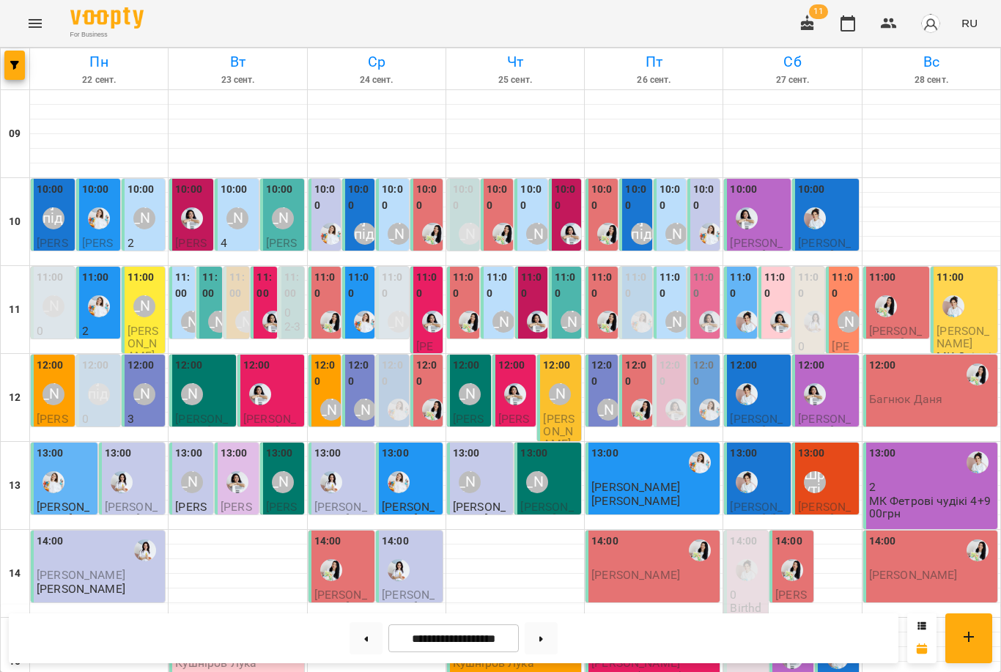
scroll to position [451, 0]
